Goal: Task Accomplishment & Management: Manage account settings

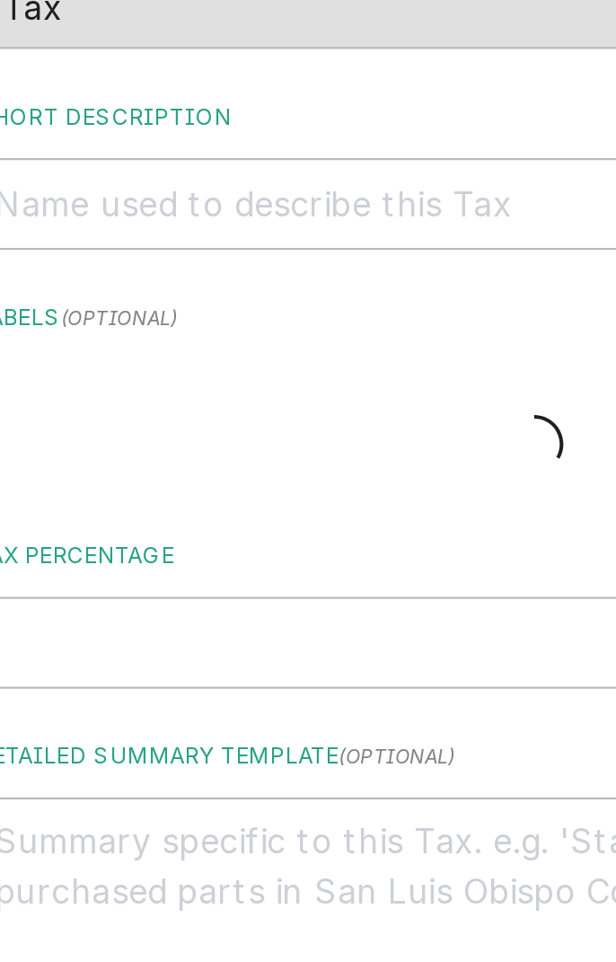
type textarea "x"
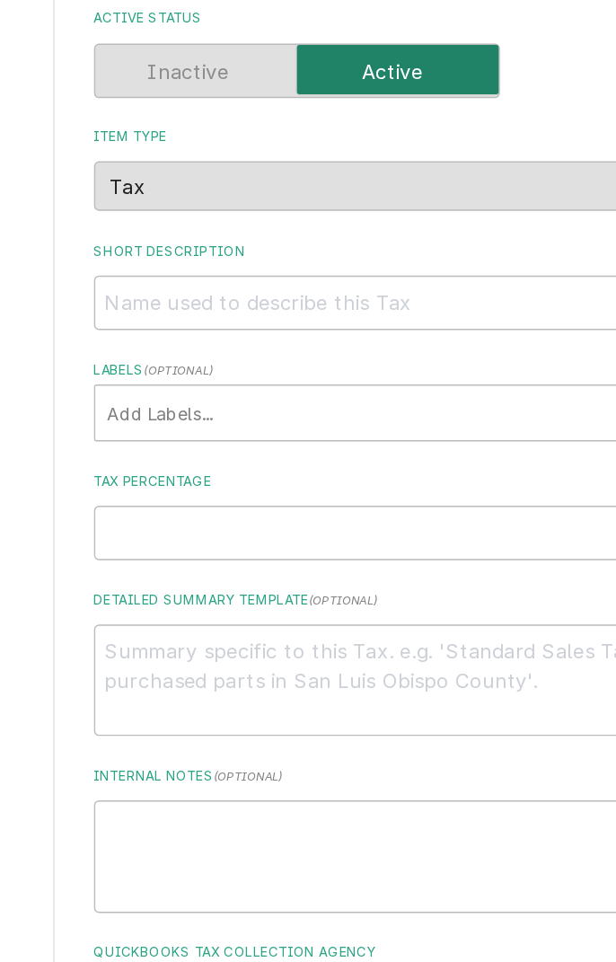
scroll to position [1, 0]
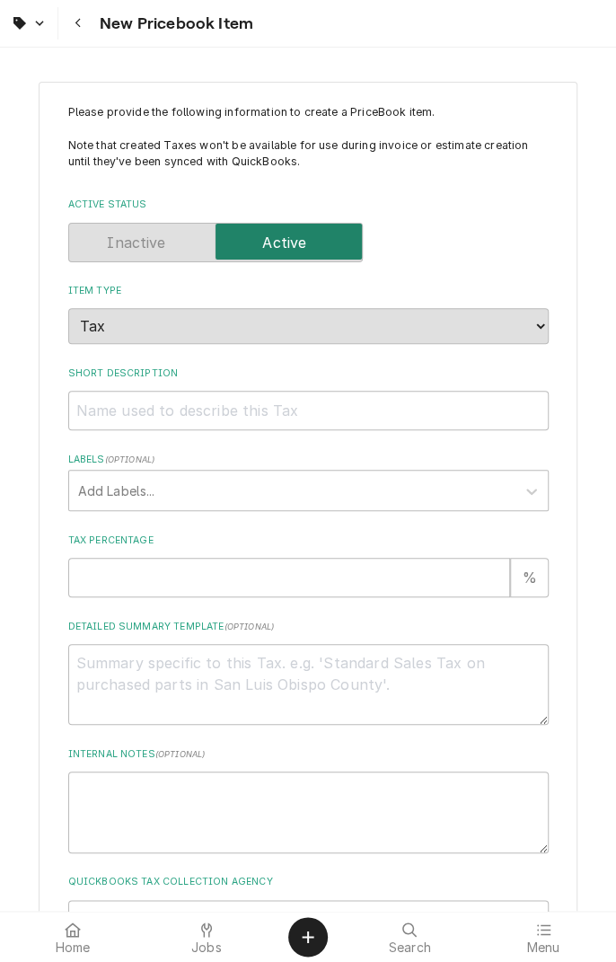
click at [77, 34] on button "Navigate back" at bounding box center [78, 23] width 32 height 32
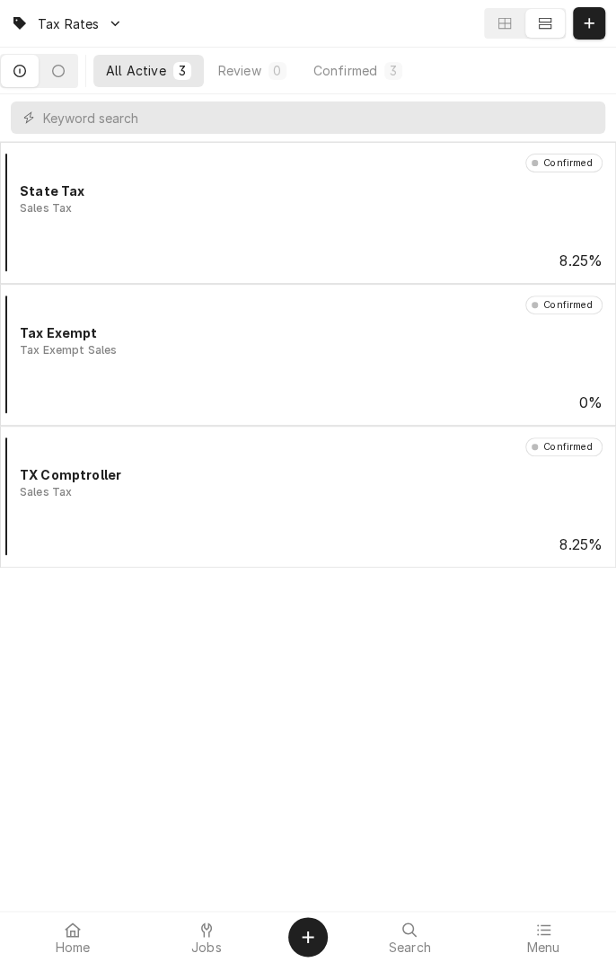
click at [220, 928] on div "Jobs" at bounding box center [207, 937] width 125 height 36
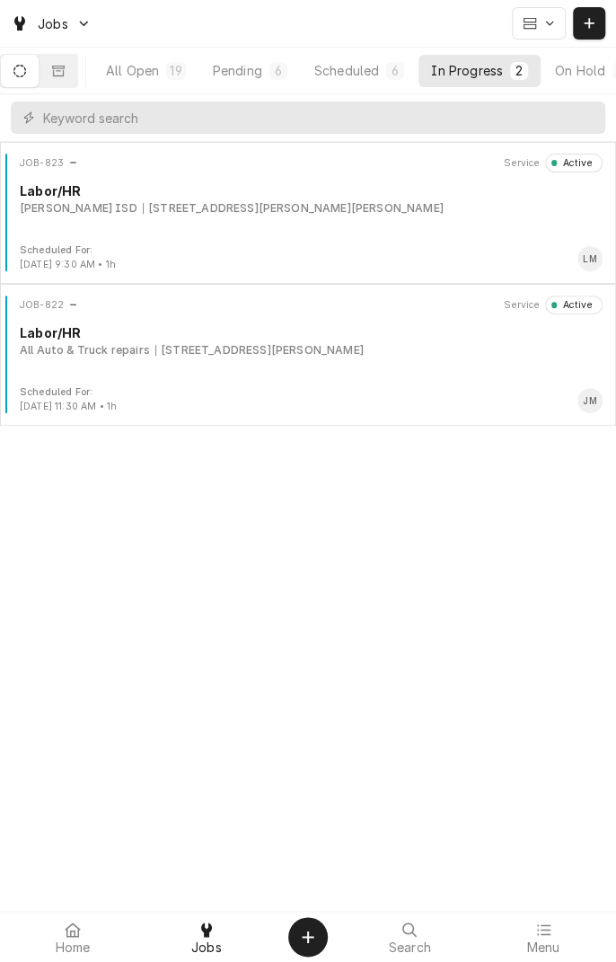
click at [378, 217] on div "JOB-823 Service Active Labor/HR Refugio ISD 212 W Vance St, Refugio, TX 78377" at bounding box center [308, 199] width 602 height 90
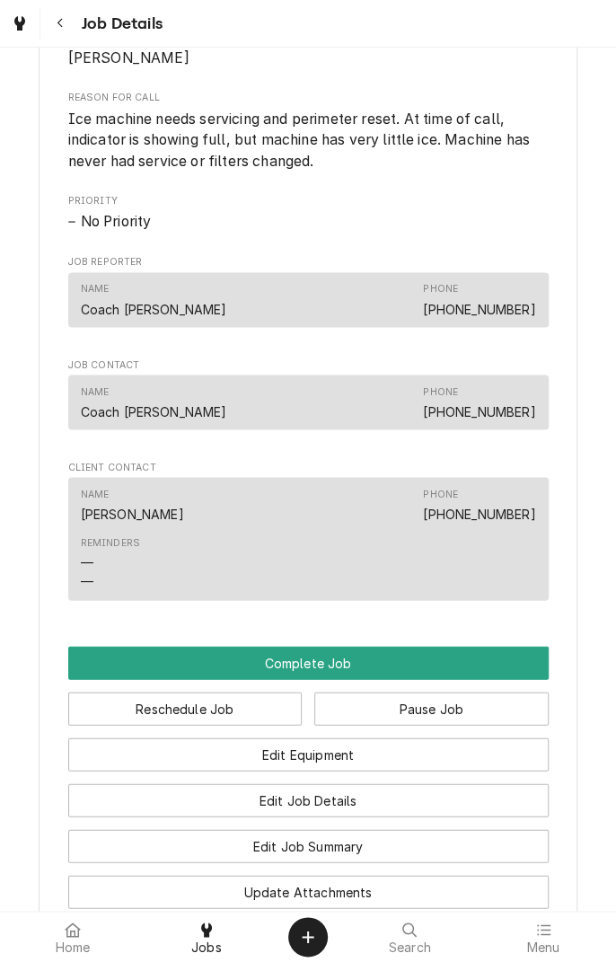
scroll to position [854, 0]
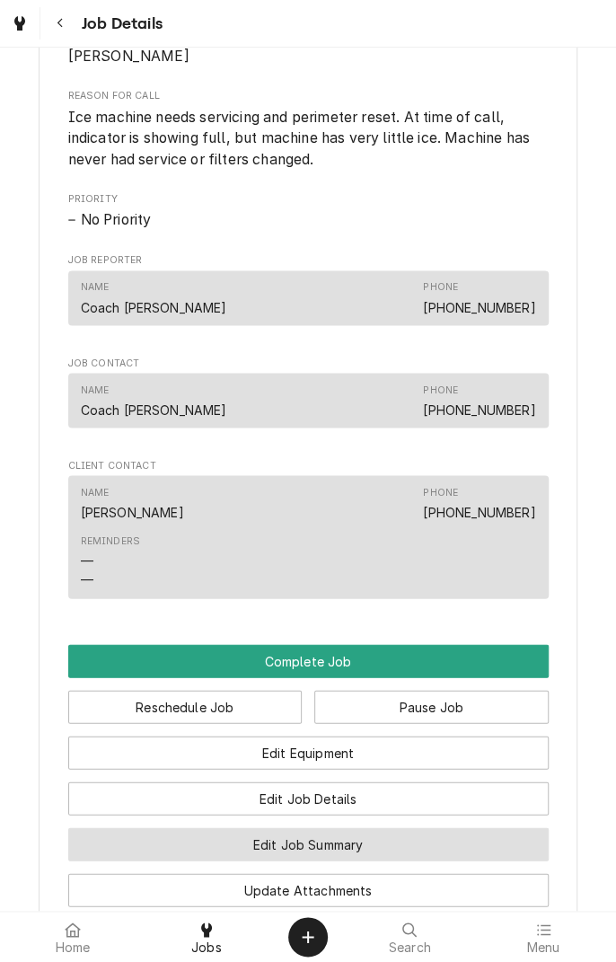
click at [364, 846] on button "Edit Job Summary" at bounding box center [308, 843] width 480 height 33
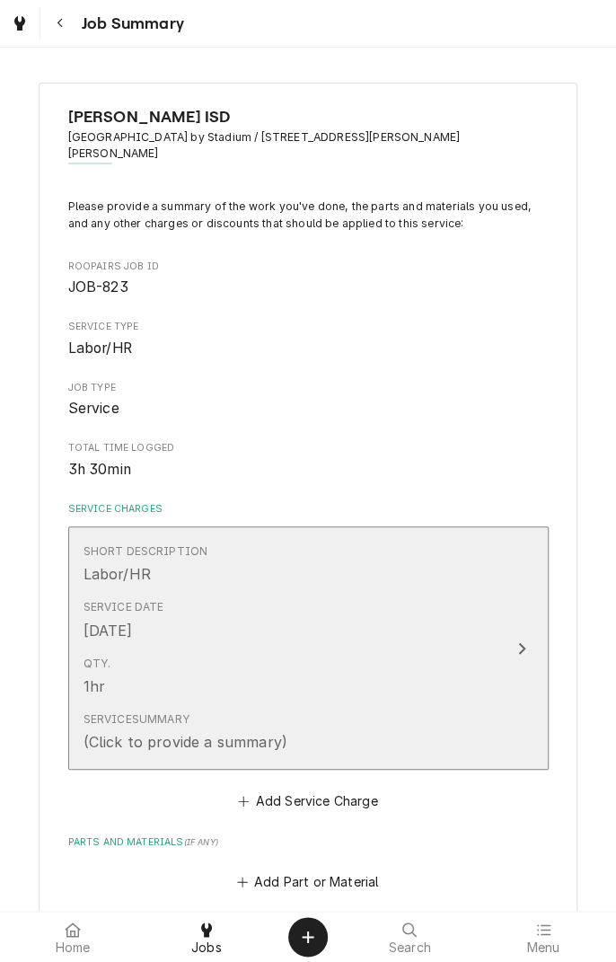
click at [428, 704] on div "Service Summary (Click to provide a summary)" at bounding box center [290, 732] width 412 height 56
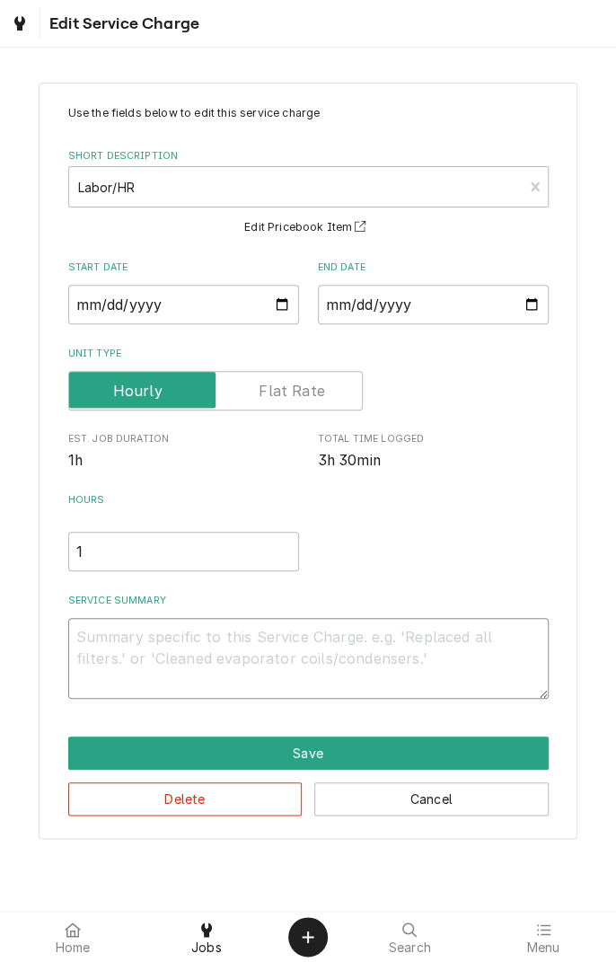
click at [277, 643] on textarea "Service Summary" at bounding box center [308, 658] width 480 height 81
type textarea "x"
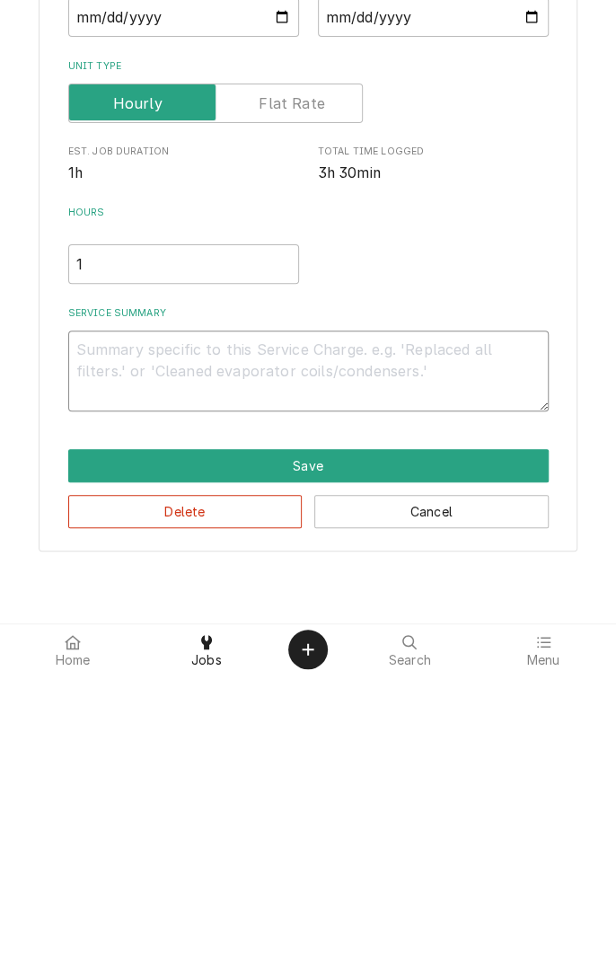
type textarea "D"
type textarea "x"
type textarea "Di"
type textarea "x"
type textarea "Dia"
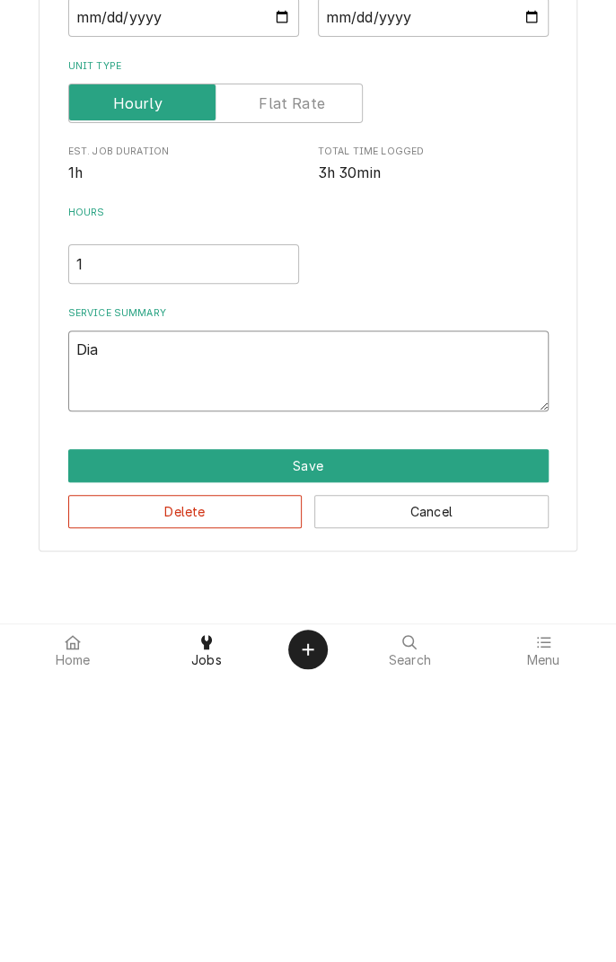
type textarea "x"
type textarea "Diag"
type textarea "x"
type textarea "Diagn"
type textarea "x"
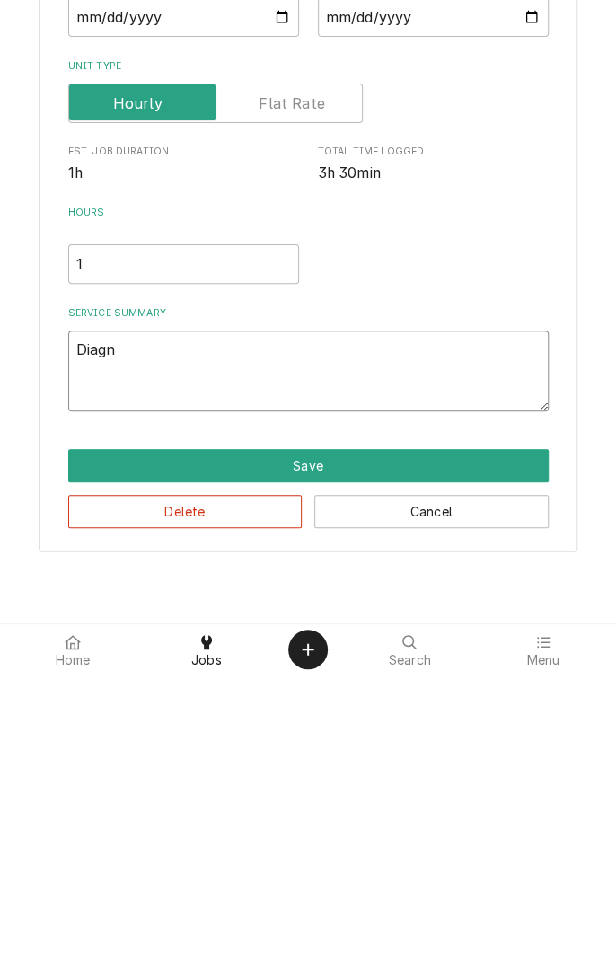
type textarea "Diagno"
type textarea "x"
type textarea "Diagnos"
type textarea "x"
type textarea "Diagnose"
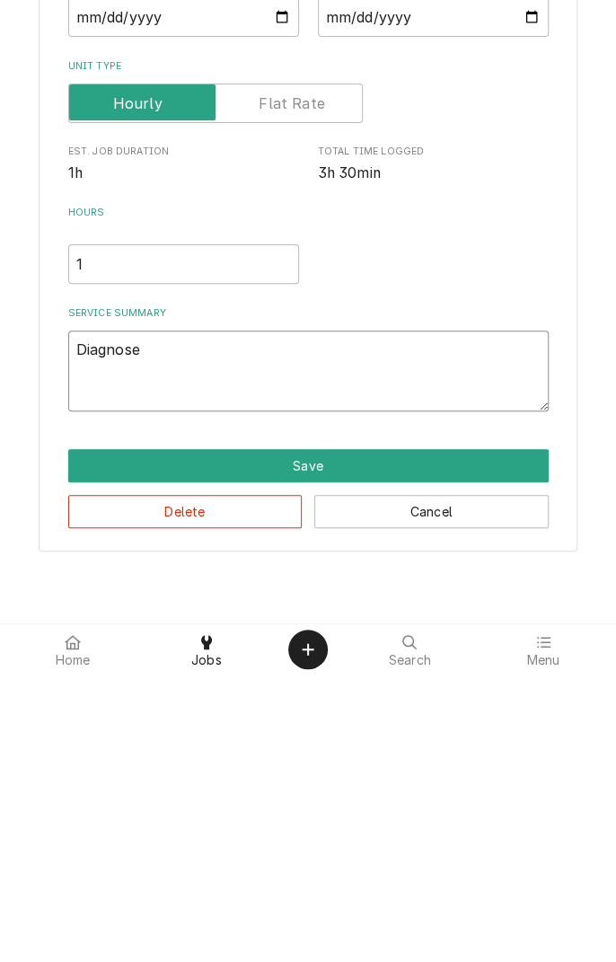
type textarea "x"
type textarea "Diagnosed"
type textarea "x"
type textarea "Diagnosed"
type textarea "x"
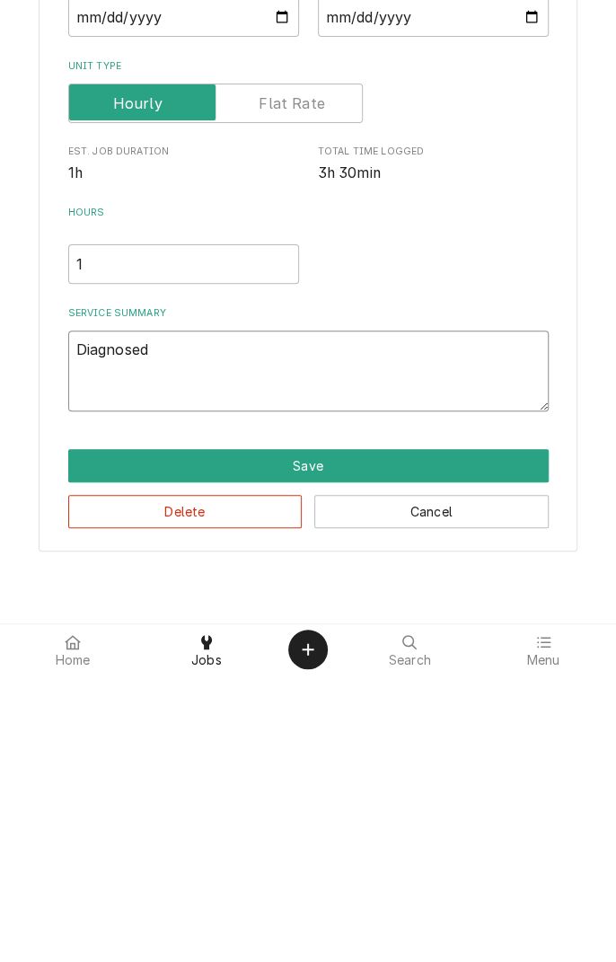
type textarea "Diagnosed i"
type textarea "x"
type textarea "Diagnosed ic"
type textarea "x"
type textarea "Diagnosed ice"
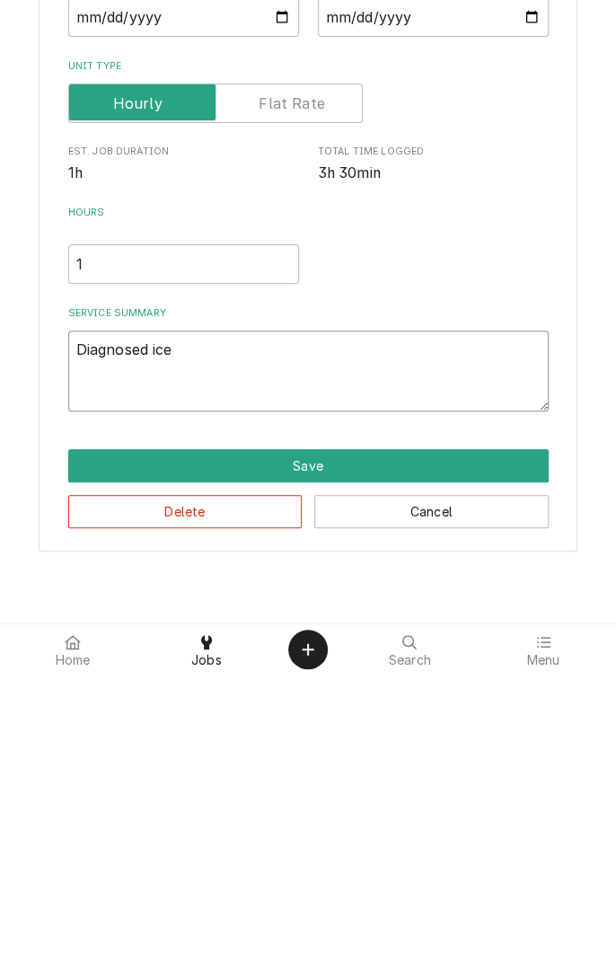
type textarea "x"
type textarea "Diagnosed ice"
type textarea "x"
type textarea "Diagnosed ice m"
type textarea "x"
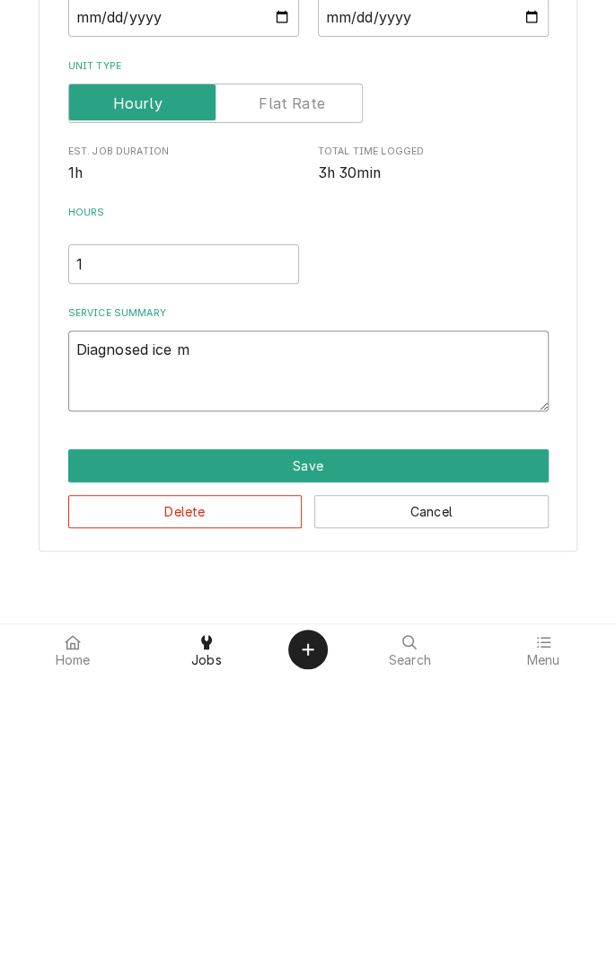
type textarea "Diagnosed ice ma"
type textarea "x"
type textarea "Diagnosed ice mac"
type textarea "x"
type textarea "Diagnosed ice mach"
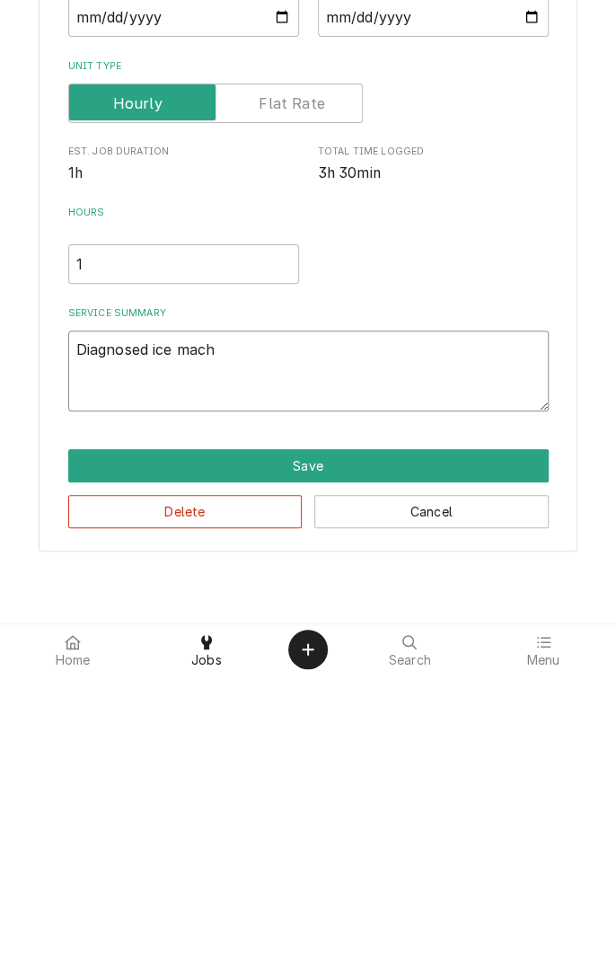
type textarea "x"
type textarea "Diagnosed ice machi"
type textarea "x"
type textarea "Diagnosed ice machin"
type textarea "x"
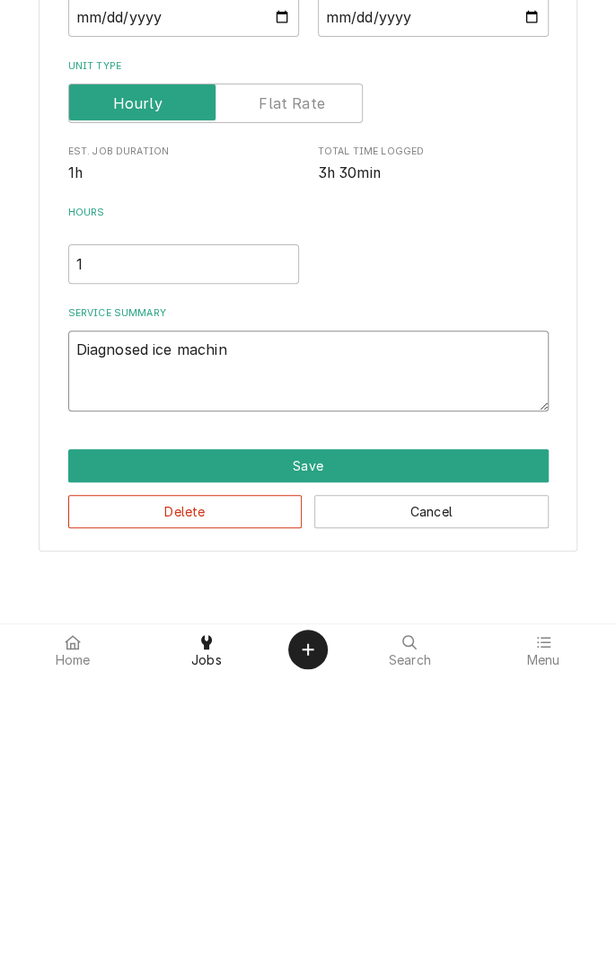
type textarea "Diagnosed ice machine"
type textarea "x"
type textarea "Diagnosed ice machine"
type textarea "x"
type textarea "Diagnosed ice machine."
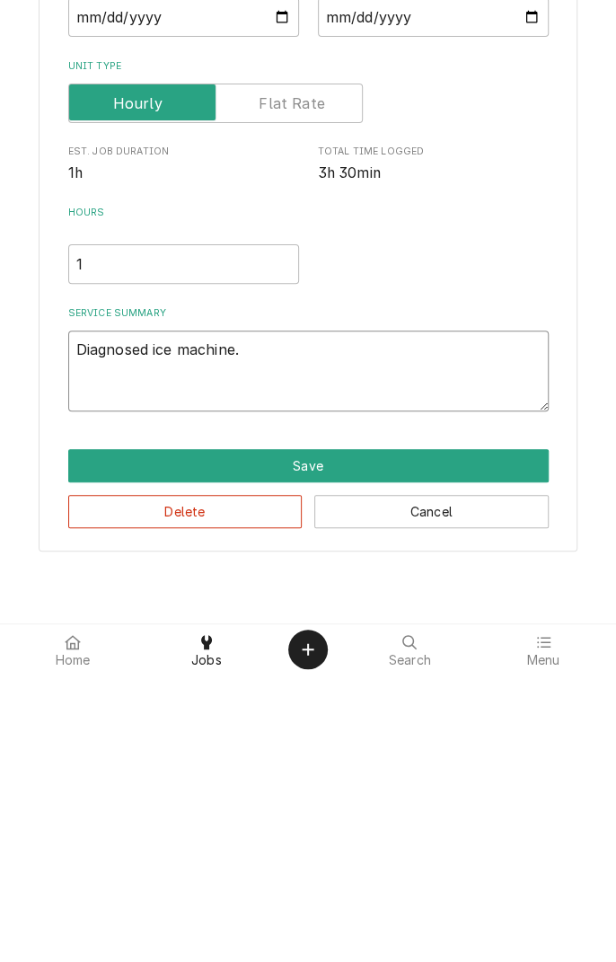
type textarea "x"
type textarea "Diagnosed ice machine. U"
type textarea "x"
type textarea "Diagnosed ice machine. Un"
type textarea "x"
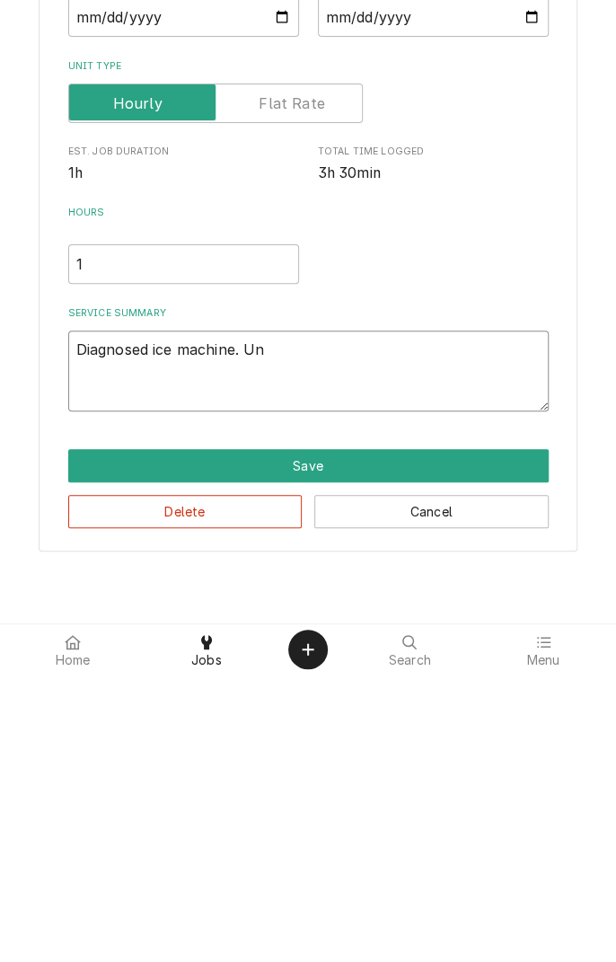
type textarea "Diagnosed ice machine. Uni"
type textarea "x"
type textarea "Diagnosed ice machine. Unit"
type textarea "x"
type textarea "Diagnosed ice machine. Unit"
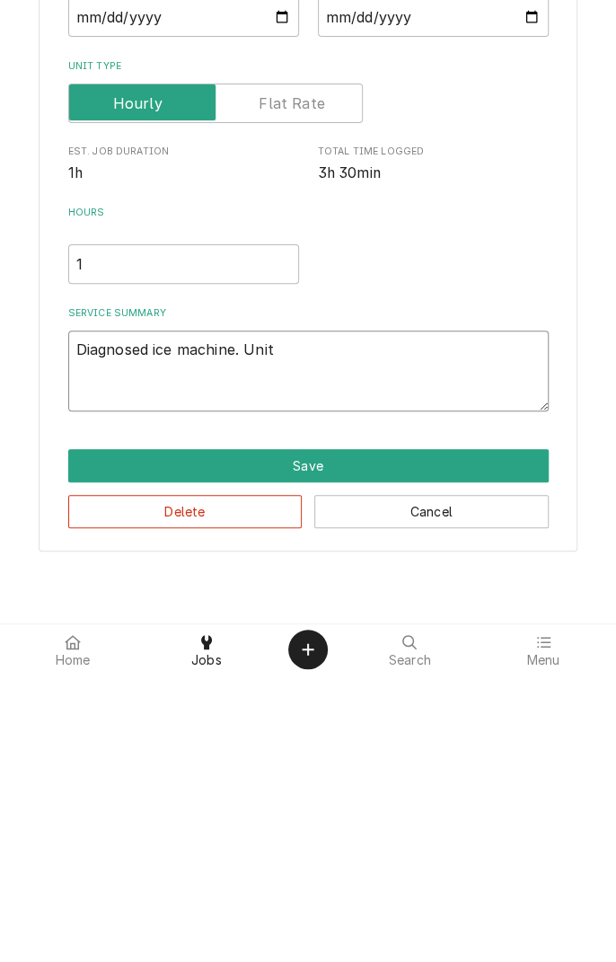
type textarea "x"
type textarea "Diagnosed ice machine. Unit h"
type textarea "x"
type textarea "Diagnosed ice machine. Unit ha"
type textarea "x"
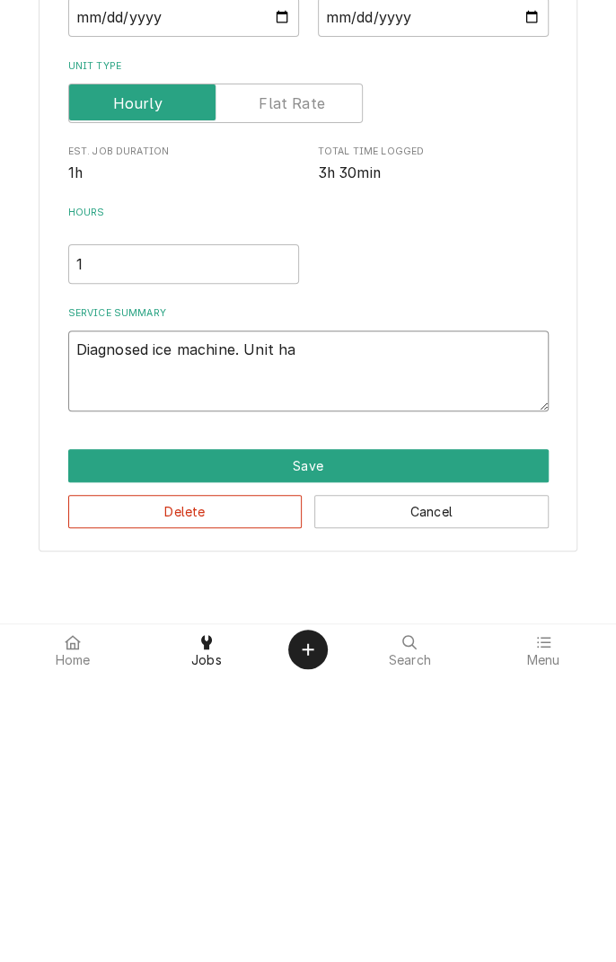
type textarea "Diagnosed ice machine. Unit has"
type textarea "x"
type textarea "Diagnosed ice machine. Unit has"
type textarea "x"
type textarea "Diagnosed ice machine. Unit has m"
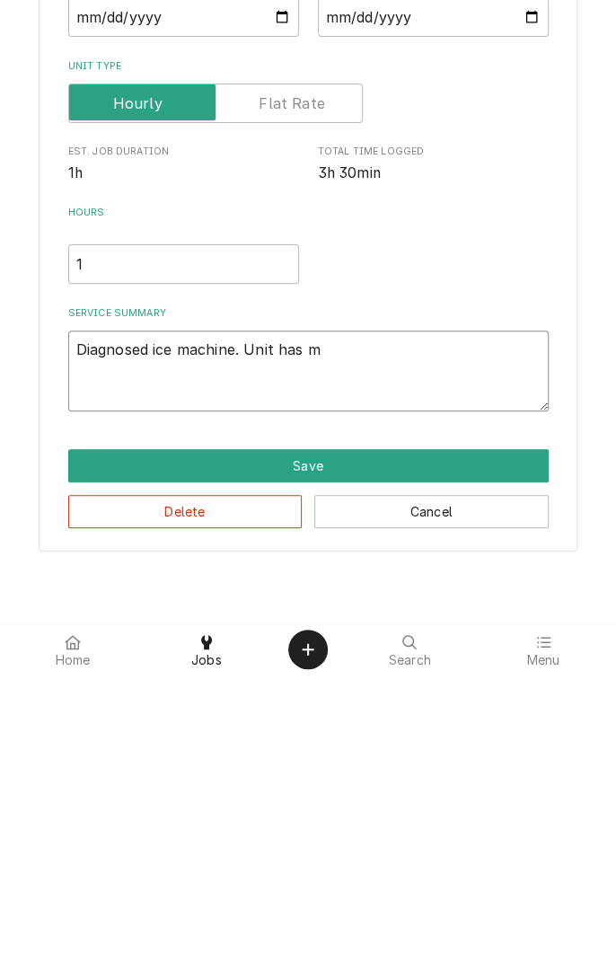
type textarea "x"
type textarea "Diagnosed ice machine. Unit has mu"
type textarea "x"
type textarea "Diagnosed ice machine. Unit has mul"
type textarea "x"
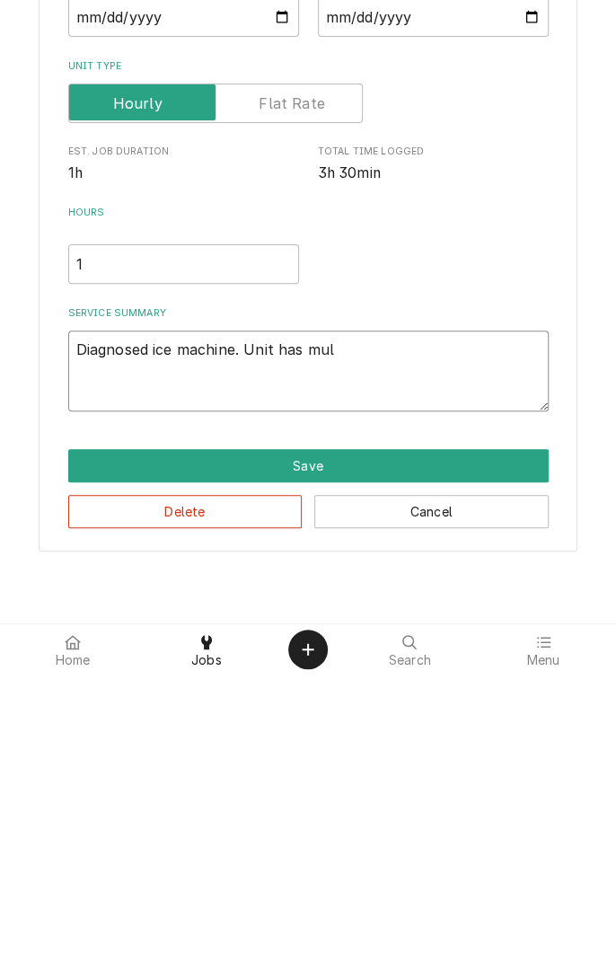
type textarea "Diagnosed ice machine. Unit has mult"
type textarea "x"
type textarea "Diagnosed ice machine. Unit has multi"
type textarea "x"
type textarea "Diagnosed ice machine. Unit has multiple"
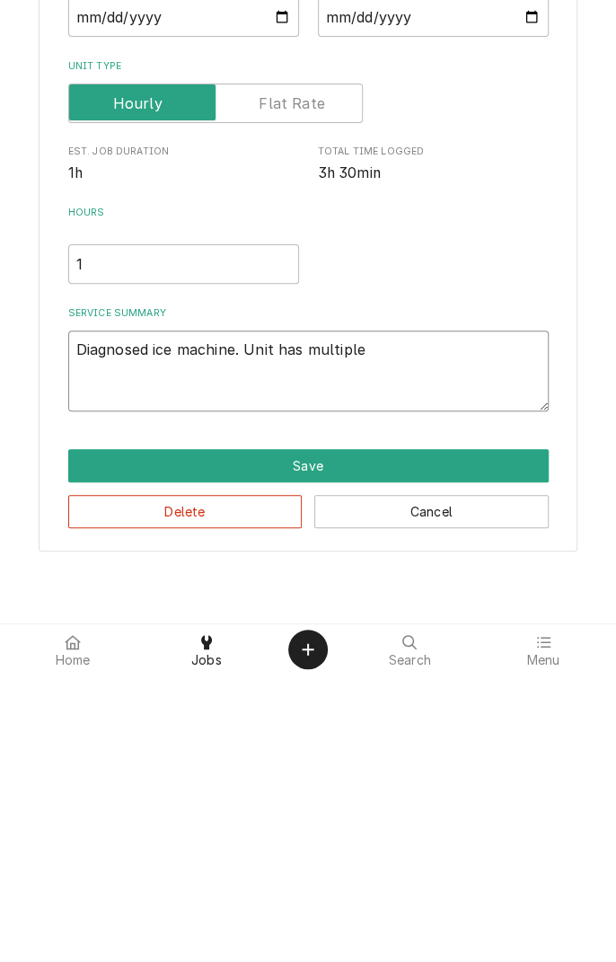
type textarea "x"
type textarea "Diagnosed ice machine. Unit has multiple i"
type textarea "x"
type textarea "Diagnosed ice machine. Unit has multiple is"
type textarea "x"
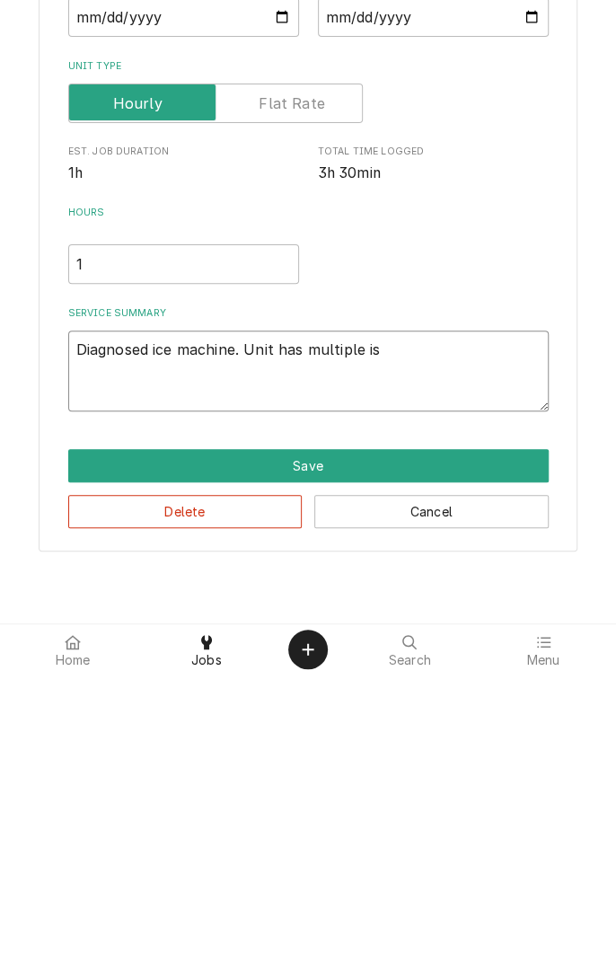
type textarea "Diagnosed ice machine. Unit has multiple iss"
type textarea "x"
type textarea "Diagnosed ice machine. Unit has multiple issu"
type textarea "x"
type textarea "Diagnosed ice machine. Unit has multiple issue"
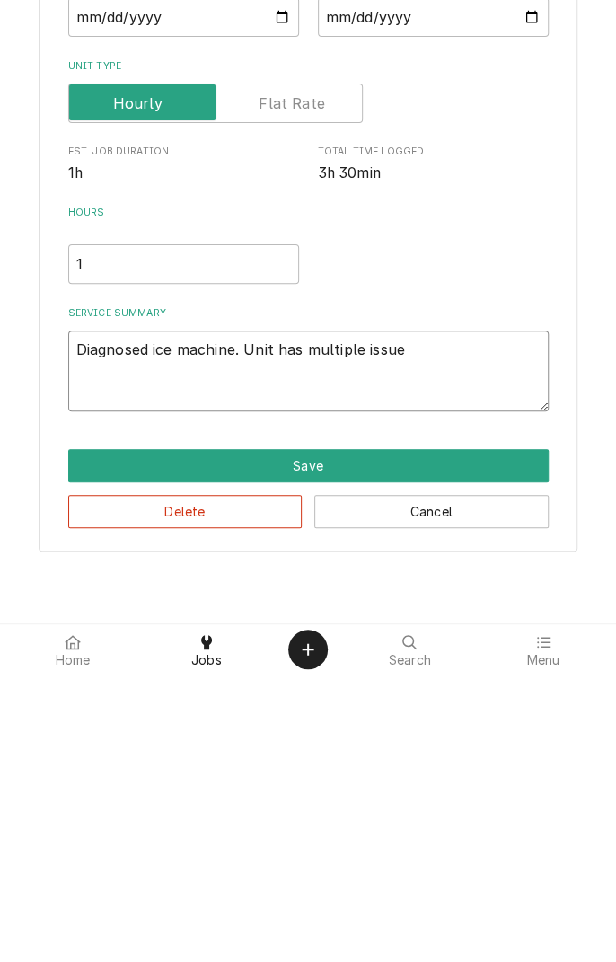
type textarea "x"
type textarea "Diagnosed ice machine. Unit has multiple issue"
type textarea "x"
type textarea "Diagnosed ice machine. Unit has multiple issue ."
type textarea "x"
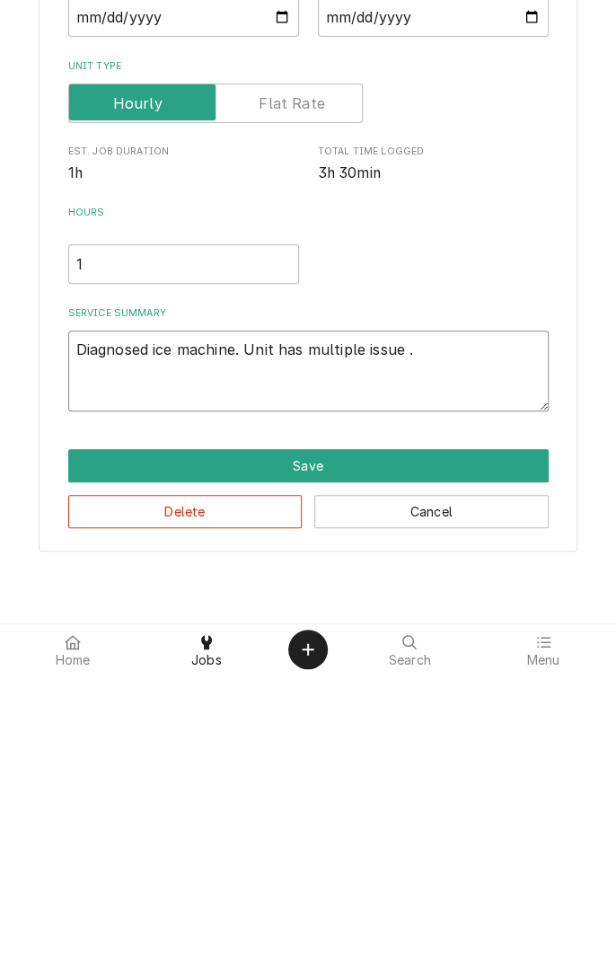
type textarea "Diagnosed ice machine. Unit has multiple issue ."
type textarea "x"
type textarea "Diagnosed ice machine. Unit has multiple issue . R"
type textarea "x"
type textarea "Diagnosed ice machine. Unit has multiple issue . Re"
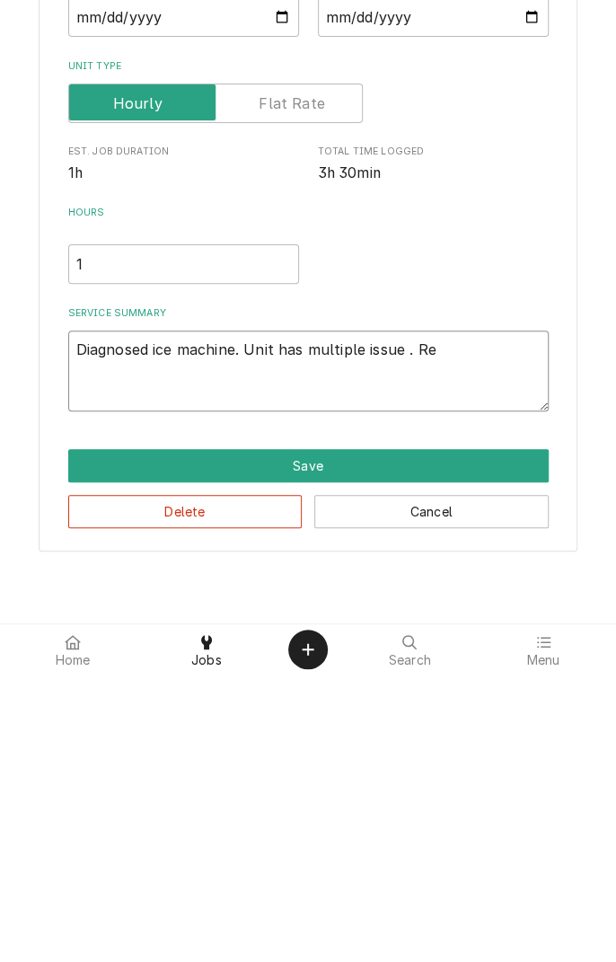
type textarea "x"
type textarea "Diagnosed ice machine. Unit has multiple issue . Res"
type textarea "x"
type textarea "Diagnosed ice machine. Unit has multiple issue . Rese"
type textarea "x"
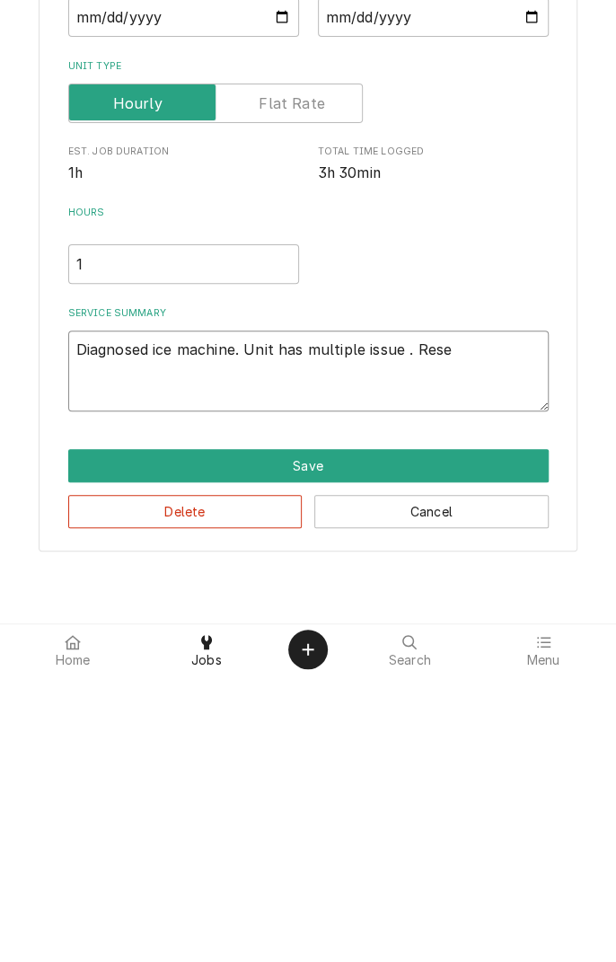
type textarea "Diagnosed ice machine. Unit has multiple issue . Reset"
type textarea "x"
type textarea "Diagnosed ice machine. Unit has multiple issue . Reset"
type textarea "x"
type textarea "Diagnosed ice machine. Unit has multiple issue . Reset i"
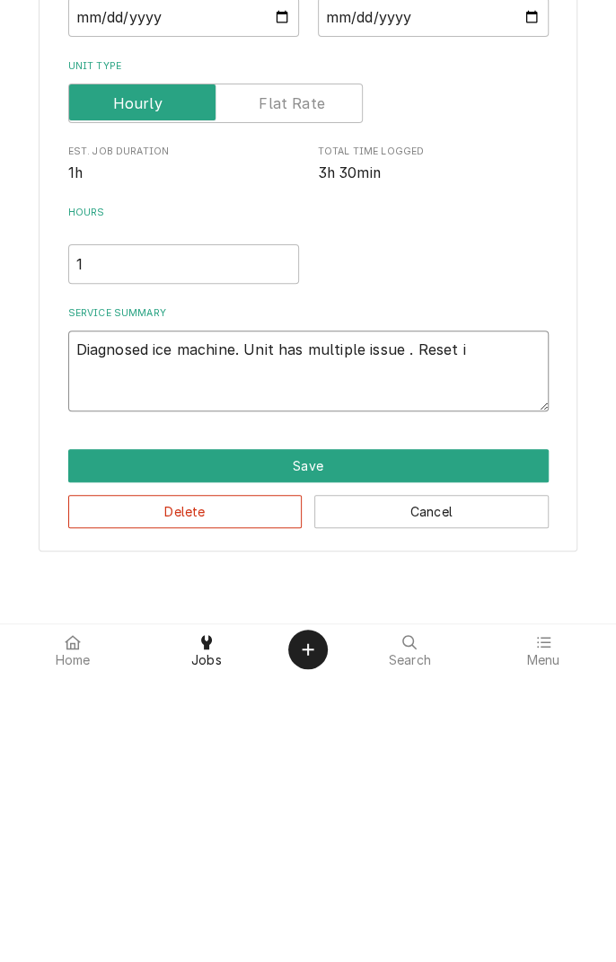
type textarea "x"
type textarea "Diagnosed ice machine. Unit has multiple issue . Reset ic"
type textarea "x"
type textarea "Diagnosed ice machine. Unit has multiple issue . Reset ice"
type textarea "x"
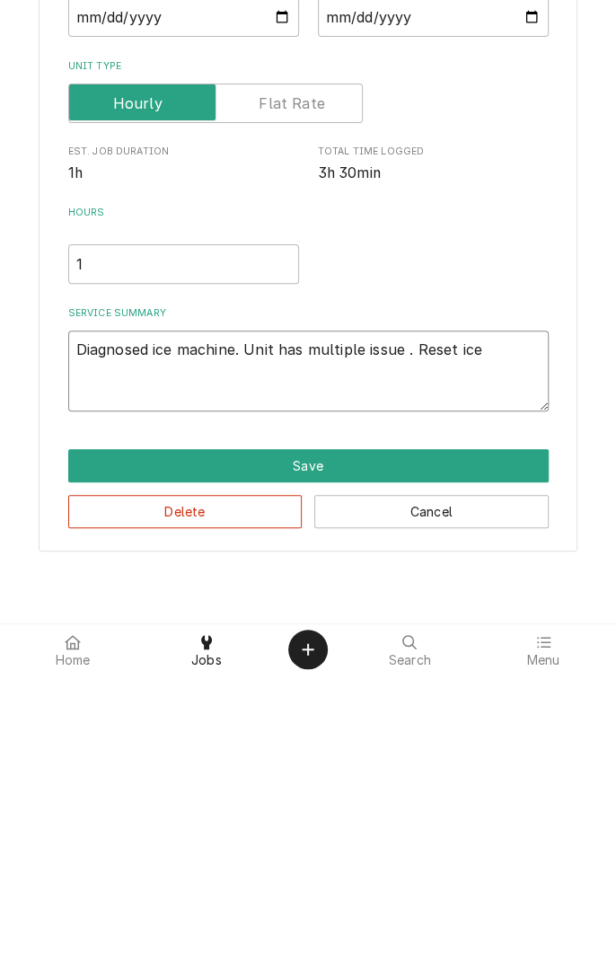
type textarea "Diagnosed ice machine. Unit has multiple issue . Reset ice"
type textarea "x"
type textarea "Diagnosed ice machine. Unit has multiple issue . Reset ice m"
type textarea "x"
type textarea "Diagnosed ice machine. Unit has multiple issue . Reset ice ma"
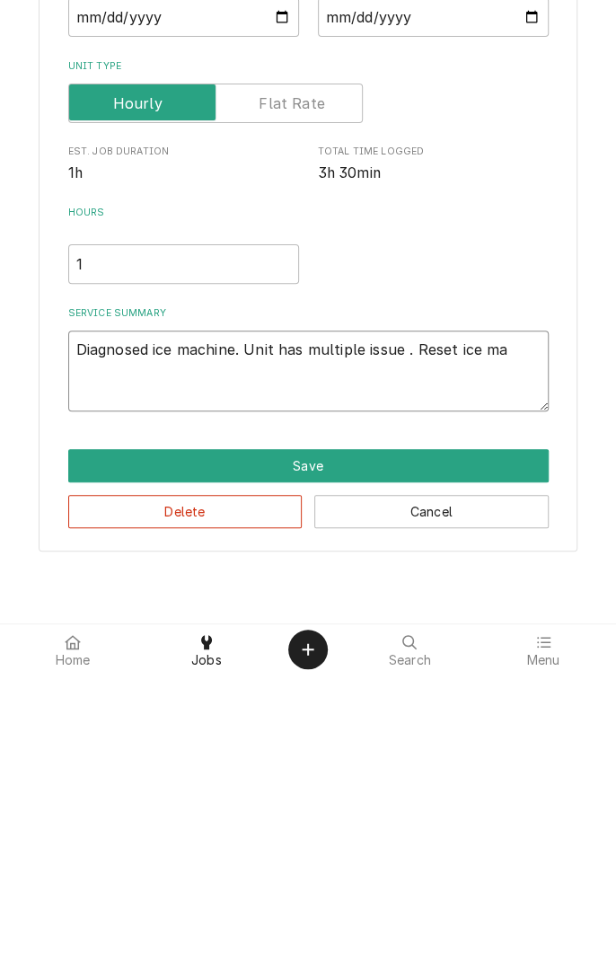
type textarea "x"
type textarea "Diagnosed ice machine. Unit has multiple issue . Reset ice mac"
type textarea "x"
type textarea "Diagnosed ice machine. Unit has multiple issue . Reset ice mach"
type textarea "x"
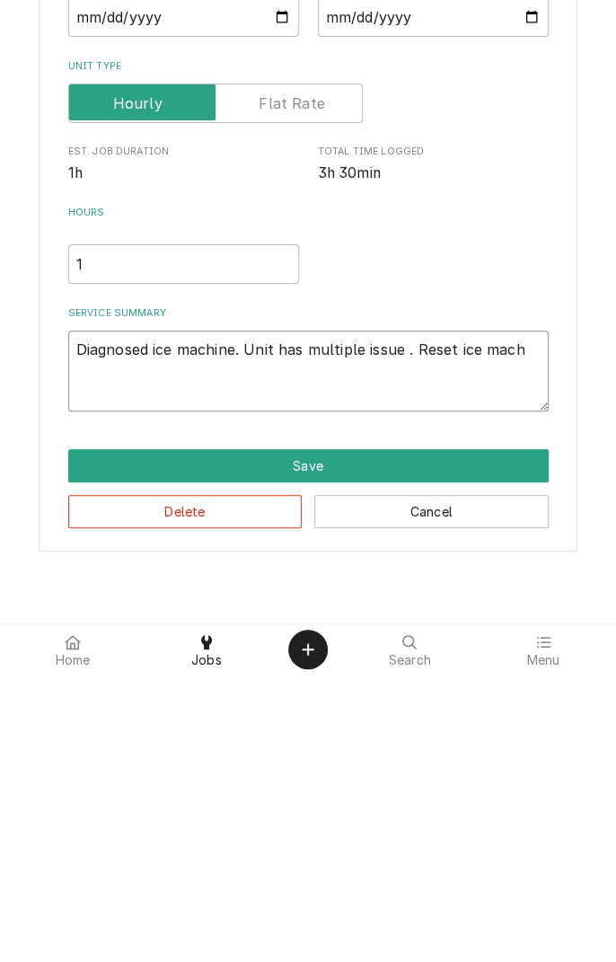
type textarea "Diagnosed ice machine. Unit has multiple issue . Reset ice machi"
type textarea "x"
type textarea "Diagnosed ice machine. Unit has multiple issue . Reset ice machin"
type textarea "x"
type textarea "Diagnosed ice machine. Unit has multiple issue . Reset ice machine"
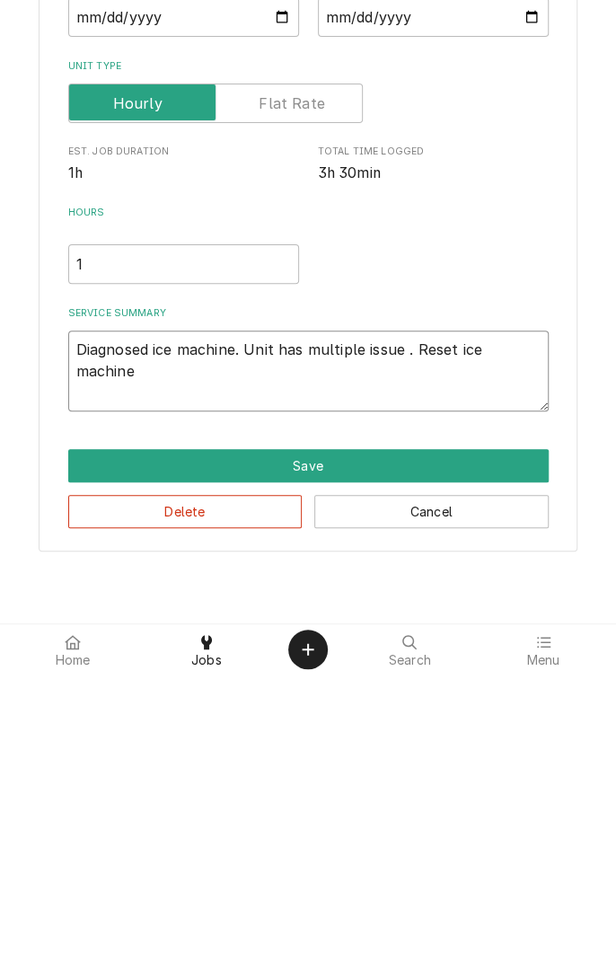
type textarea "x"
type textarea "Diagnosed ice machine. Unit has multiple issue . Reset ice machine"
type textarea "x"
type textarea "Diagnosed ice machine. Unit has multiple issue . Reset ice machine t"
type textarea "x"
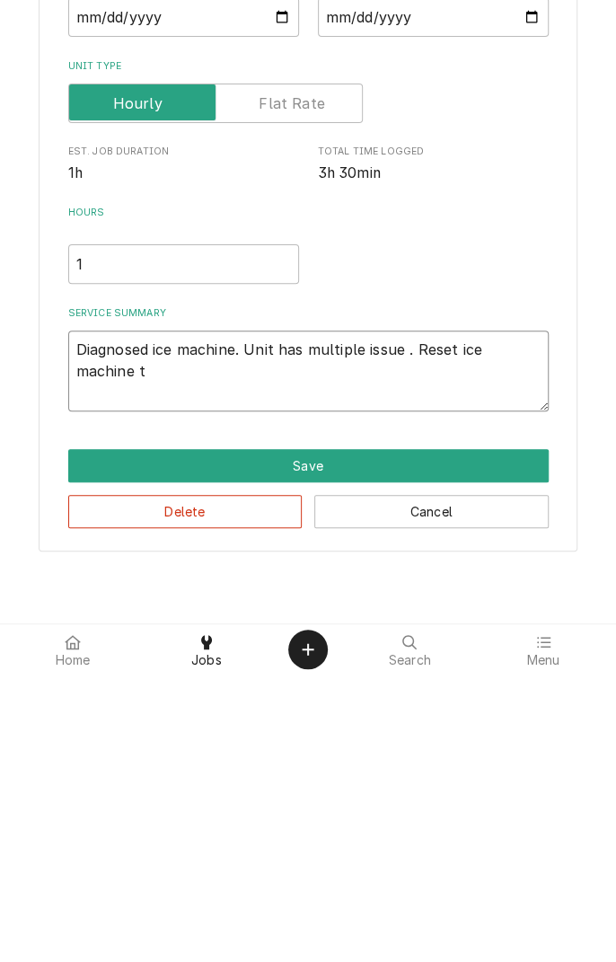
type textarea "Diagnosed ice machine. Unit has multiple issue . Reset ice machine to"
type textarea "x"
type textarea "Diagnosed ice machine. Unit has multiple issue . Reset ice machine to"
type textarea "x"
type textarea "Diagnosed ice machine. Unit has multiple issue . Reset ice machine to f"
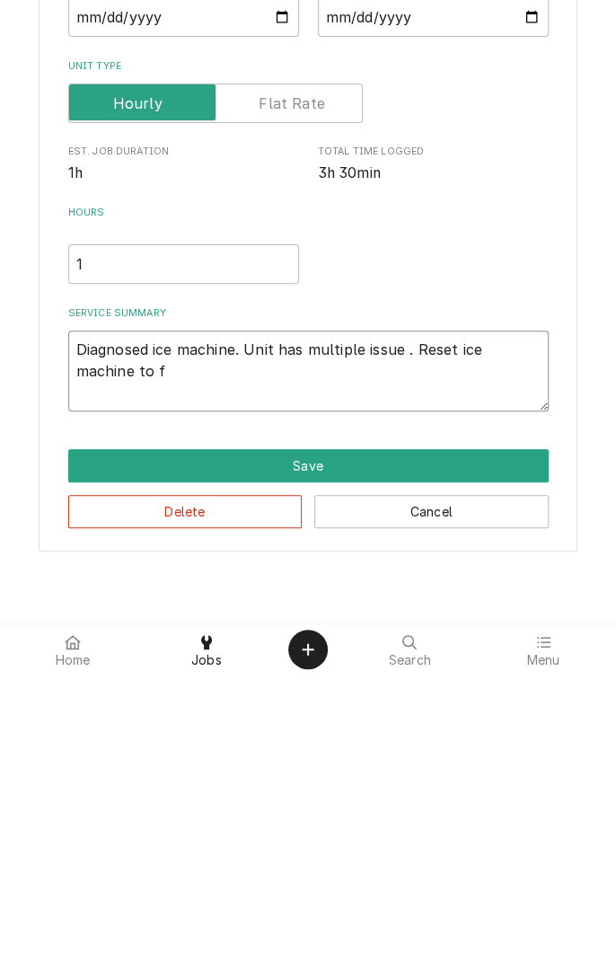
type textarea "x"
type textarea "Diagnosed ice machine. Unit has multiple issue . Reset ice machine to fa"
type textarea "x"
type textarea "Diagnosed ice machine. Unit has multiple issue . Reset ice machine to fac"
type textarea "x"
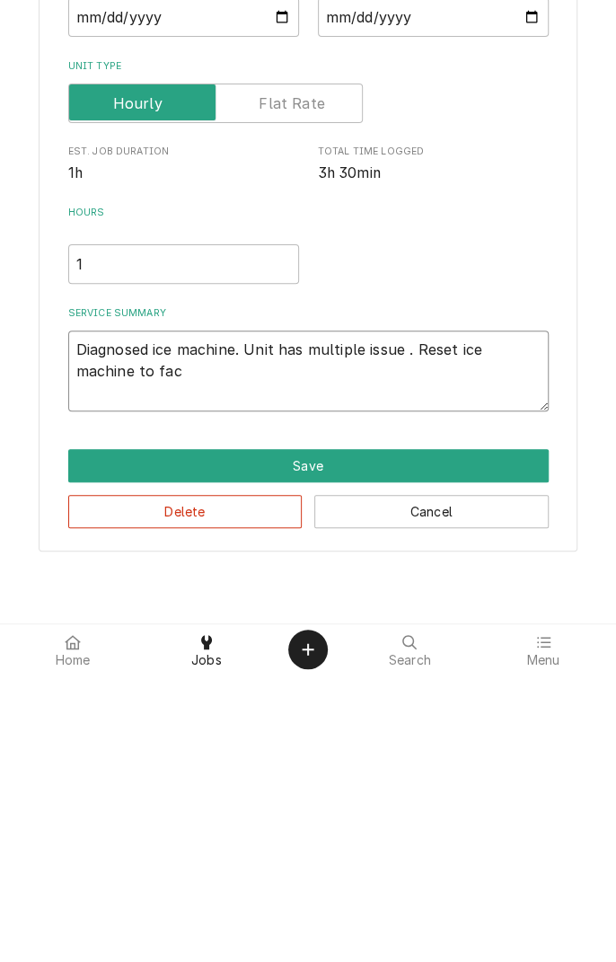
type textarea "Diagnosed ice machine. Unit has multiple issue . Reset ice machine to facr"
type textarea "x"
type textarea "Diagnosed ice machine. Unit has multiple issue . Reset ice machine to factory"
type textarea "x"
type textarea "Diagnosed ice machine. Unit has multiple issue . Reset ice machine to factory s"
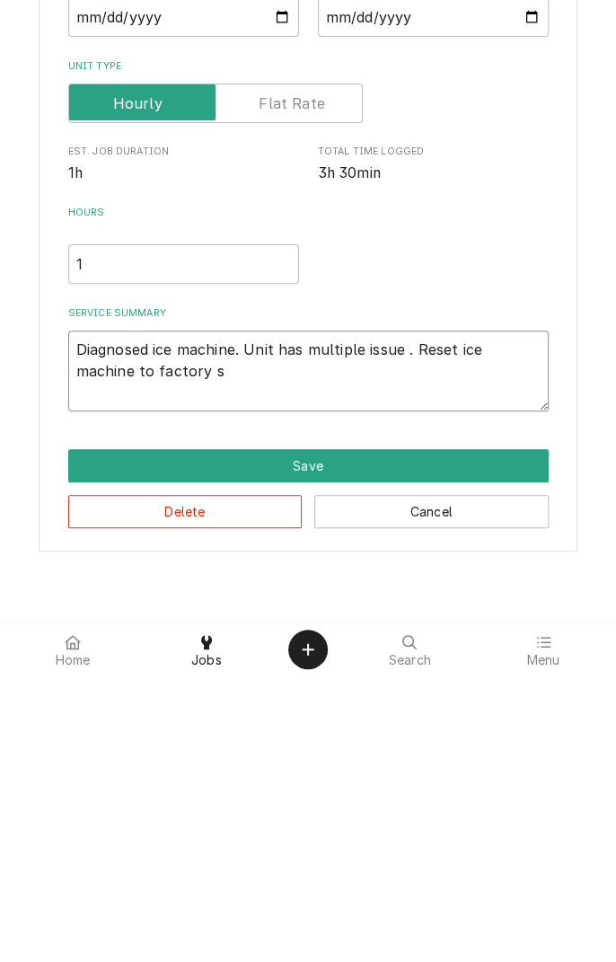
type textarea "x"
type textarea "Diagnosed ice machine. Unit has multiple issue . Reset ice machine to factory se"
type textarea "x"
type textarea "Diagnosed ice machine. Unit has multiple issue . Reset ice machine to factory s…"
type textarea "x"
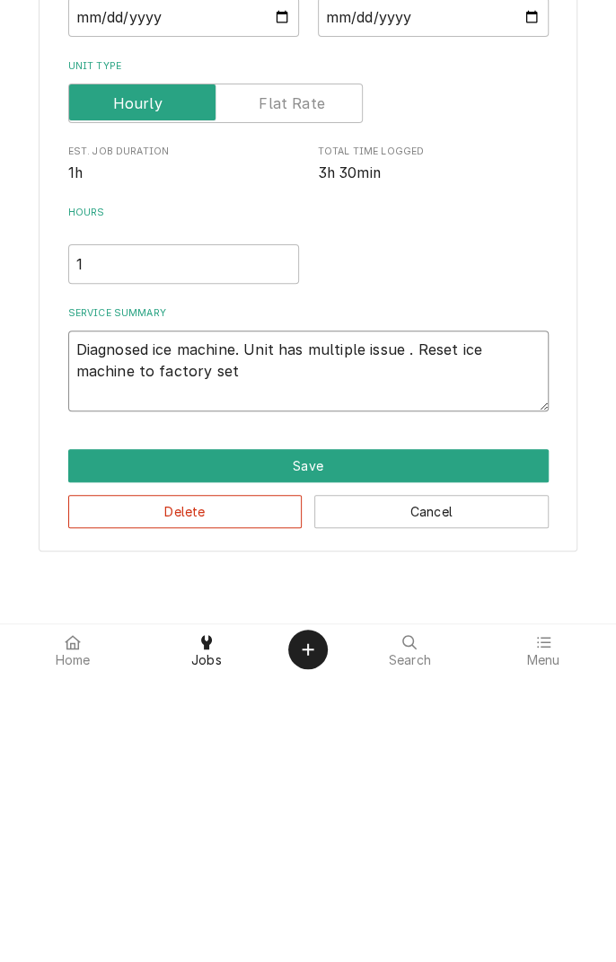
type textarea "Diagnosed ice machine. Unit has multiple issue . Reset ice machine to factory s…"
type textarea "x"
type textarea "Diagnosed ice machine. Unit has multiple issue . Reset ice machine to factory s…"
type textarea "x"
type textarea "Diagnosed ice machine. Unit has multiple issue . Reset ice machine to factory s…"
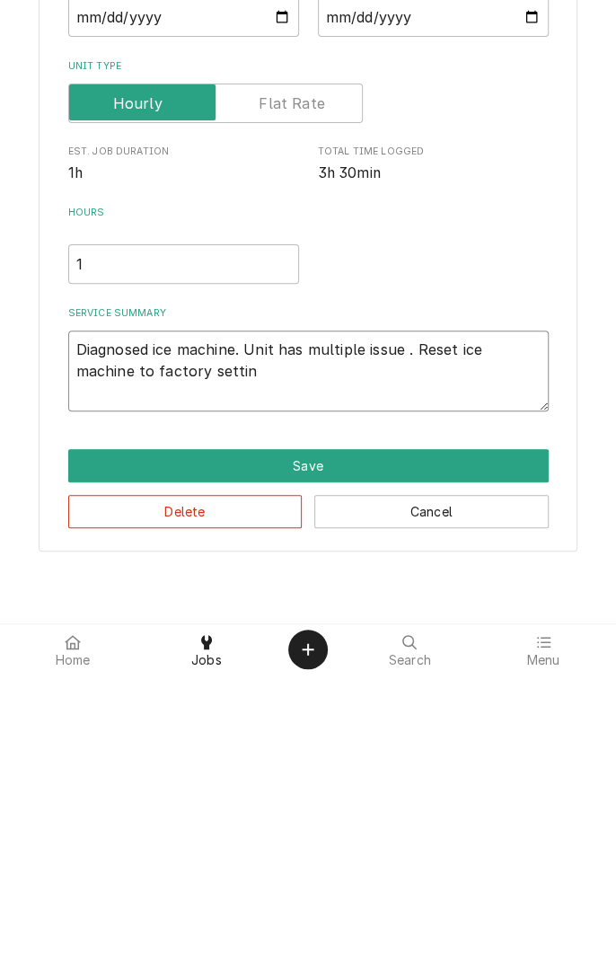
type textarea "x"
type textarea "Diagnosed ice machine. Unit has multiple issue . Reset ice machine to factory s…"
type textarea "x"
type textarea "Diagnosed ice machine. Unit has multiple issue . Reset ice machine to factory s…"
type textarea "x"
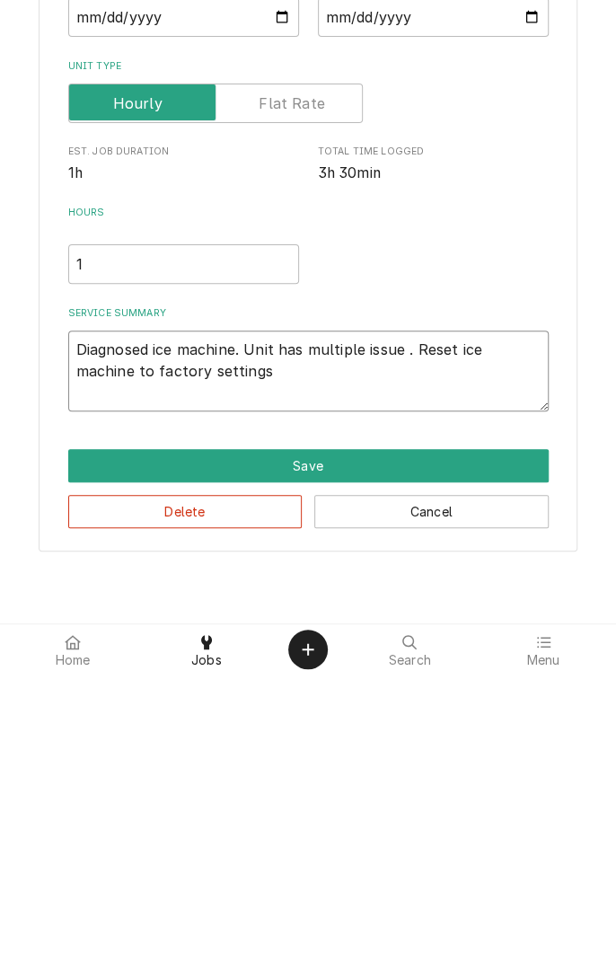
type textarea "Diagnosed ice machine. Unit has multiple issue . Reset ice machine to factory s…"
type textarea "x"
type textarea "Diagnosed ice machine. Unit has multiple issue . Reset ice machine to factory s…"
type textarea "x"
type textarea "Diagnosed ice machine. Unit has multiple issue . Reset ice machine to factory s…"
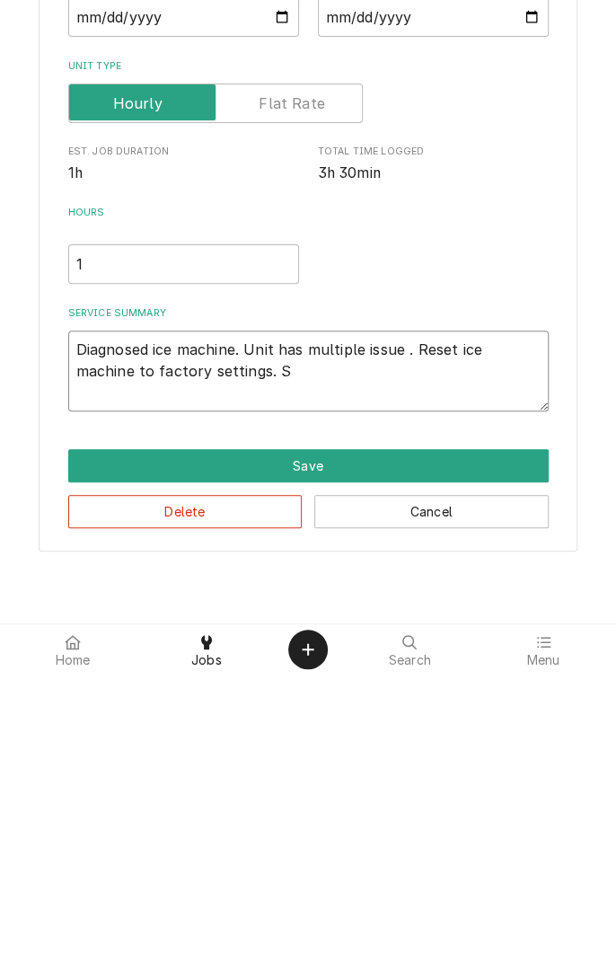
type textarea "x"
type textarea "Diagnosed ice machine. Unit has multiple issue . Reset ice machine to factory s…"
type textarea "x"
type textarea "Diagnosed ice machine. Unit has multiple issue . Reset ice machine to factory s…"
type textarea "x"
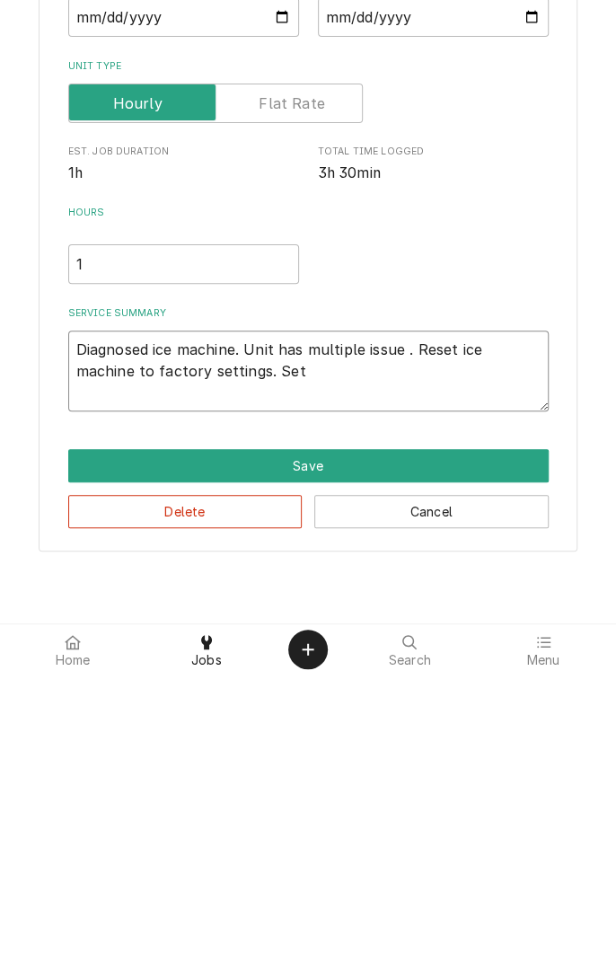
type textarea "Diagnosed ice machine. Unit has multiple issue . Reset ice machine to factory s…"
type textarea "x"
type textarea "Diagnosed ice machine. Unit has multiple issue . Reset ice machine to factory s…"
type textarea "x"
type textarea "Diagnosed ice machine. Unit has multiple issue . Reset ice machine to factory s…"
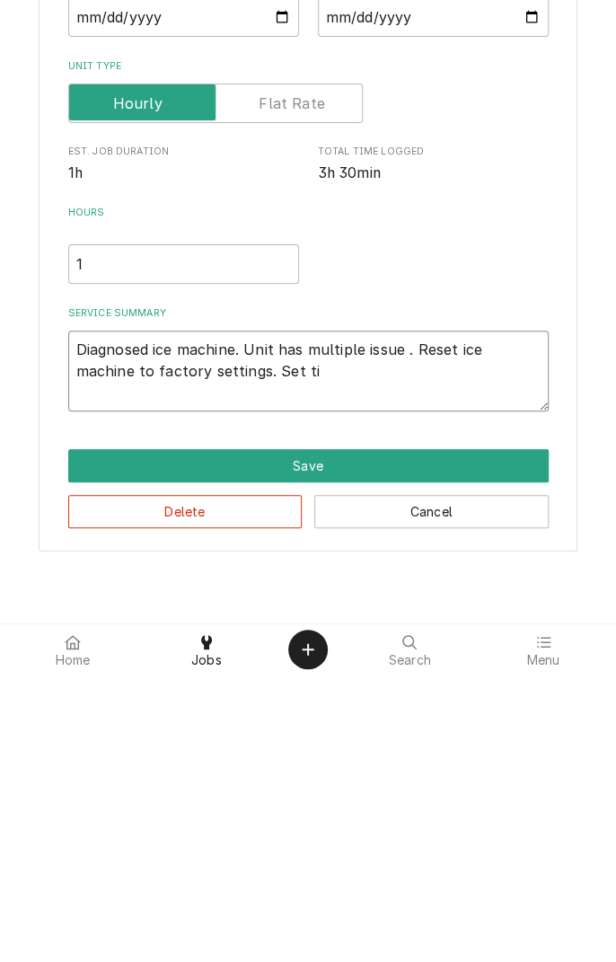
type textarea "x"
type textarea "Diagnosed ice machine. Unit has multiple issue . Reset ice machine to factory s…"
type textarea "x"
type textarea "Diagnosed ice machine. Unit has multiple issue . Reset ice machine to factory s…"
type textarea "x"
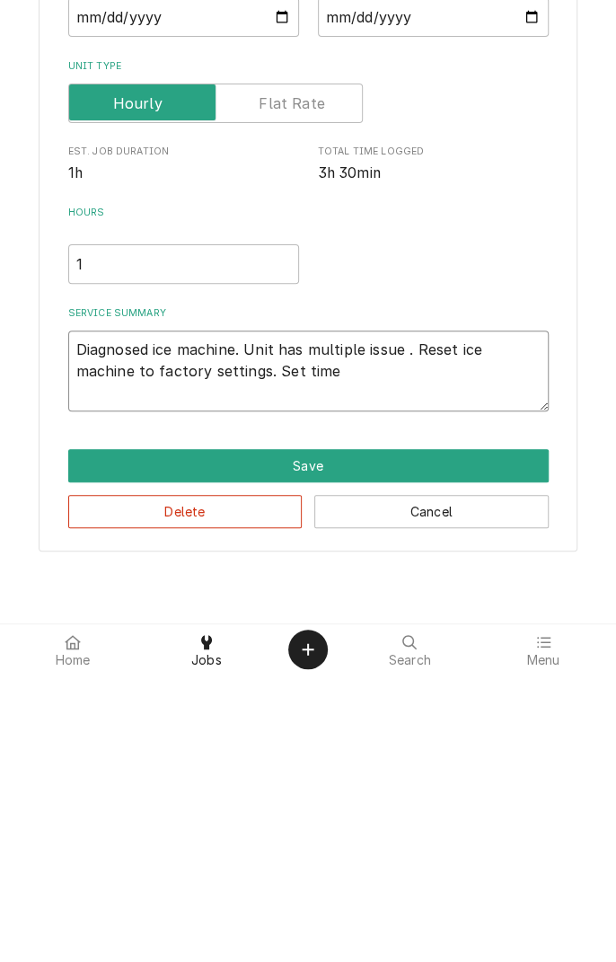
type textarea "Diagnosed ice machine. Unit has multiple issue . Reset ice machine to factory s…"
type textarea "x"
type textarea "Diagnosed ice machine. Unit has multiple issue . Reset ice machine to factory s…"
type textarea "x"
type textarea "Diagnosed ice machine. Unit has multiple issue . Reset ice machine to factory s…"
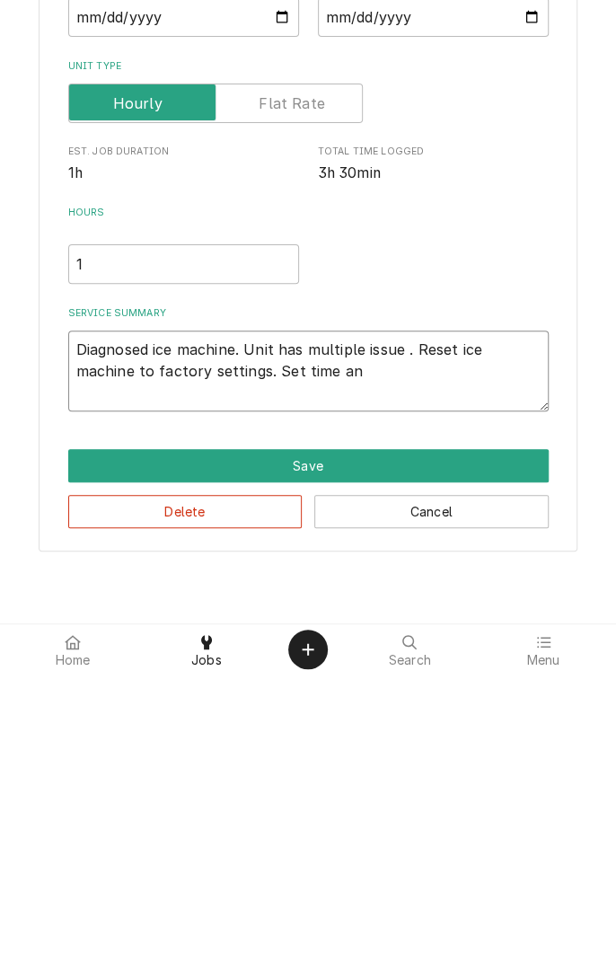
type textarea "x"
type textarea "Diagnosed ice machine. Unit has multiple issue . Reset ice machine to factory s…"
type textarea "x"
type textarea "Diagnosed ice machine. Unit has multiple issue . Reset ice machine to factory s…"
type textarea "x"
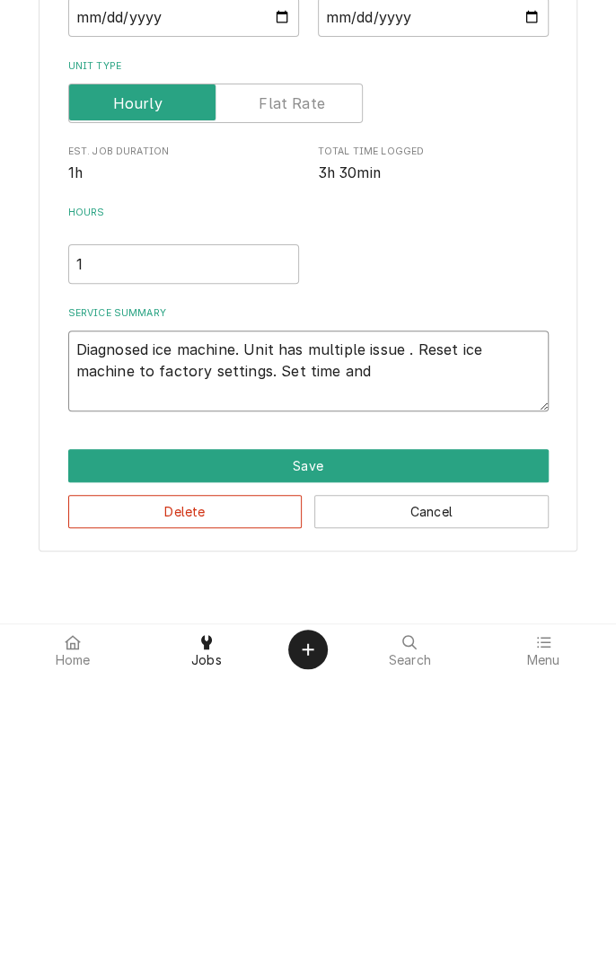
type textarea "Diagnosed ice machine. Unit has multiple issue . Reset ice machine to factory s…"
type textarea "x"
type textarea "Diagnosed ice machine. Unit has multiple issue . Reset ice machine to factory s…"
type textarea "x"
type textarea "Diagnosed ice machine. Unit has multiple issue . Reset ice machine to factory s…"
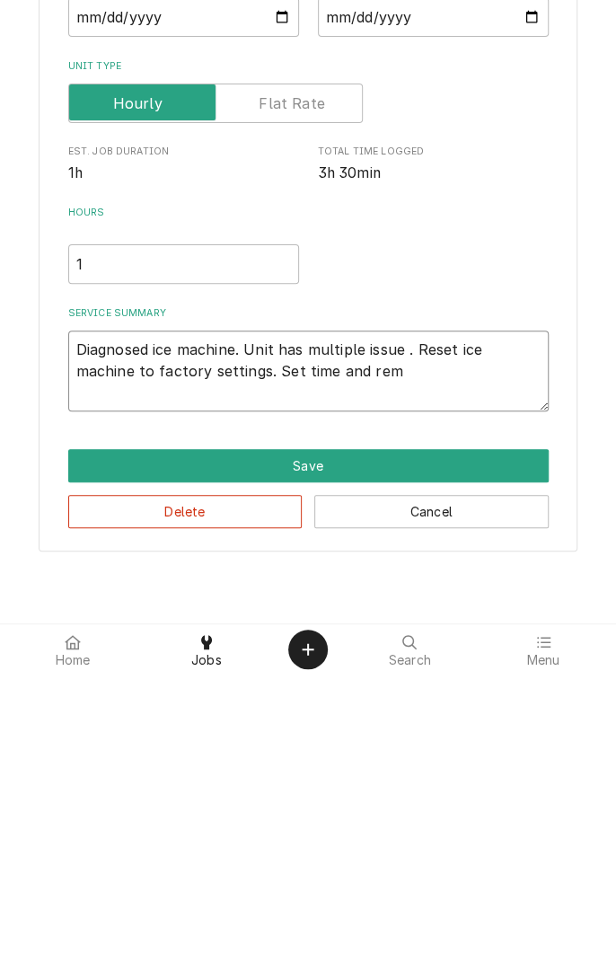
type textarea "x"
type textarea "Diagnosed ice machine. Unit has multiple issue . Reset ice machine to factory s…"
type textarea "x"
type textarea "Diagnosed ice machine. Unit has multiple issue . Reset ice machine to factory s…"
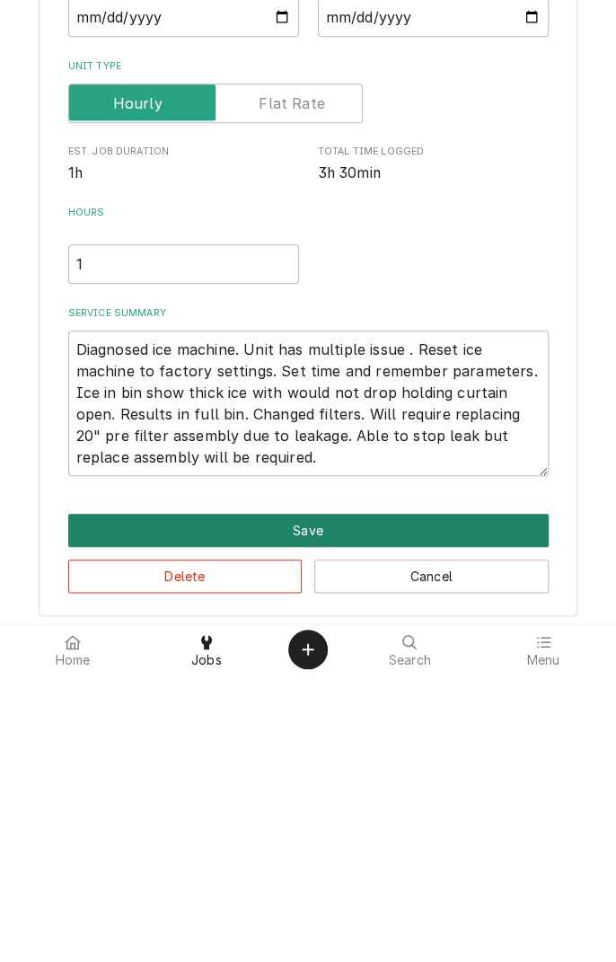
click at [436, 812] on button "Save" at bounding box center [308, 817] width 480 height 33
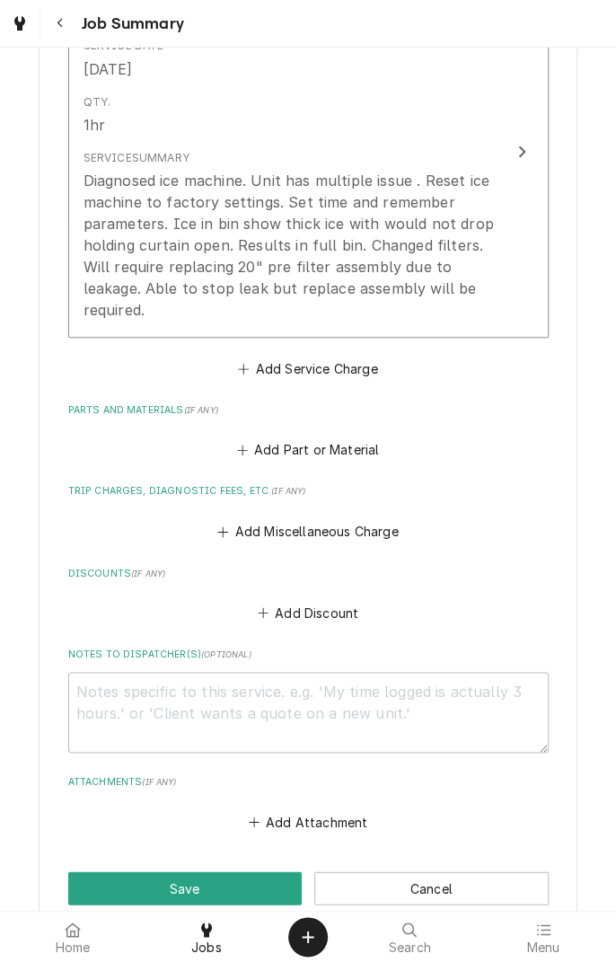
scroll to position [575, 0]
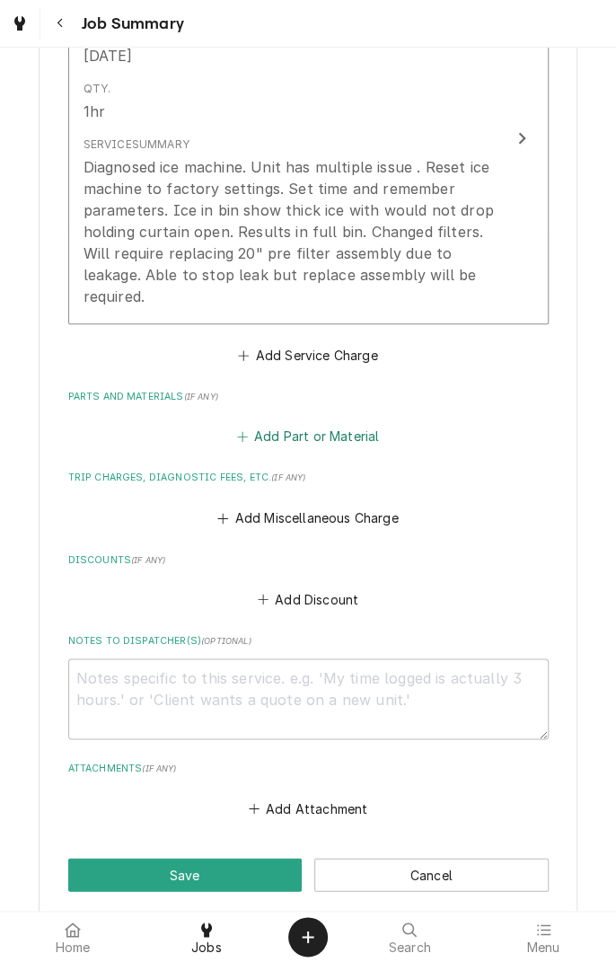
click at [331, 424] on button "Add Part or Material" at bounding box center [307, 436] width 148 height 25
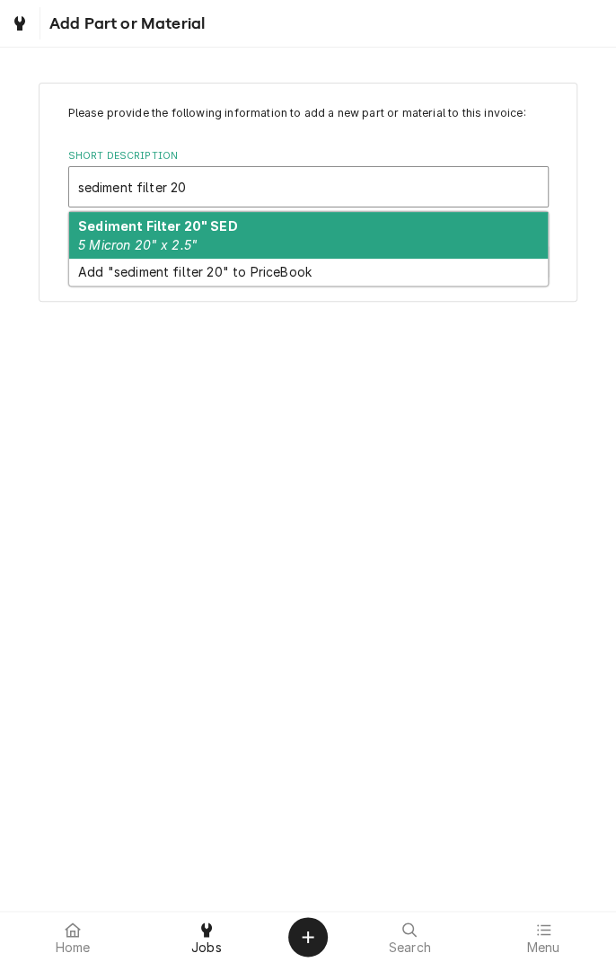
click at [295, 245] on div "Sediment Filter 20" SED 5 Micron 20" x 2.5"" at bounding box center [308, 235] width 479 height 47
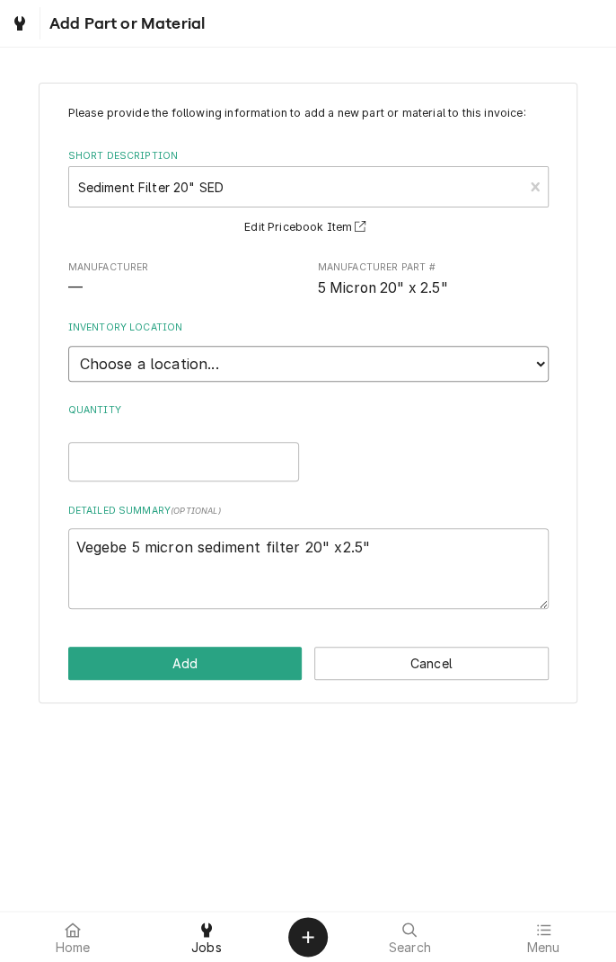
click at [400, 377] on select "Choose a location... Gino's Truck Jason's Truck Skips Service Warehouse" at bounding box center [308, 364] width 480 height 36
click at [192, 466] on input "Quantity" at bounding box center [183, 462] width 231 height 40
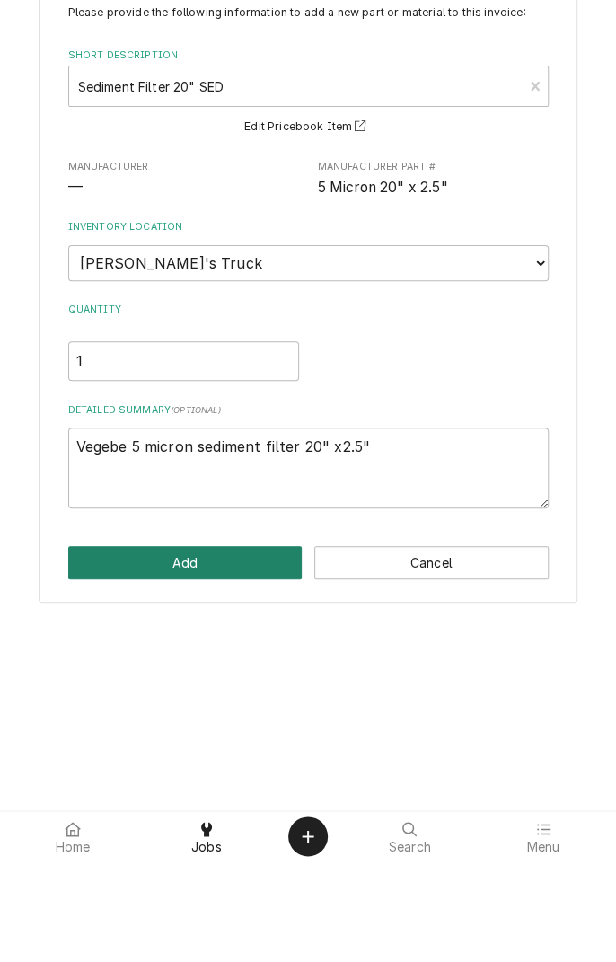
click at [183, 675] on button "Add" at bounding box center [185, 663] width 234 height 33
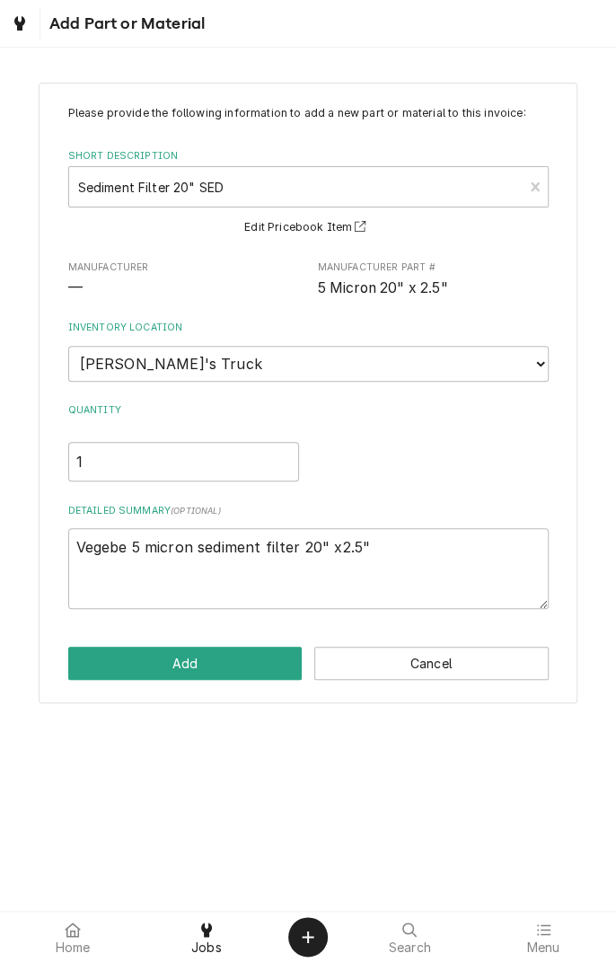
scroll to position [575, 0]
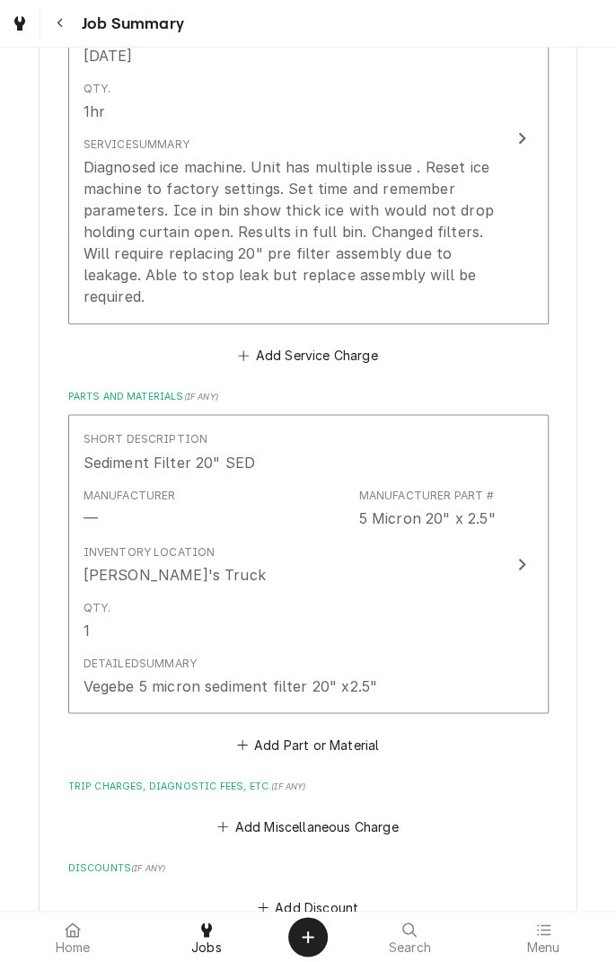
click at [330, 737] on button "Add Part or Material" at bounding box center [307, 744] width 148 height 25
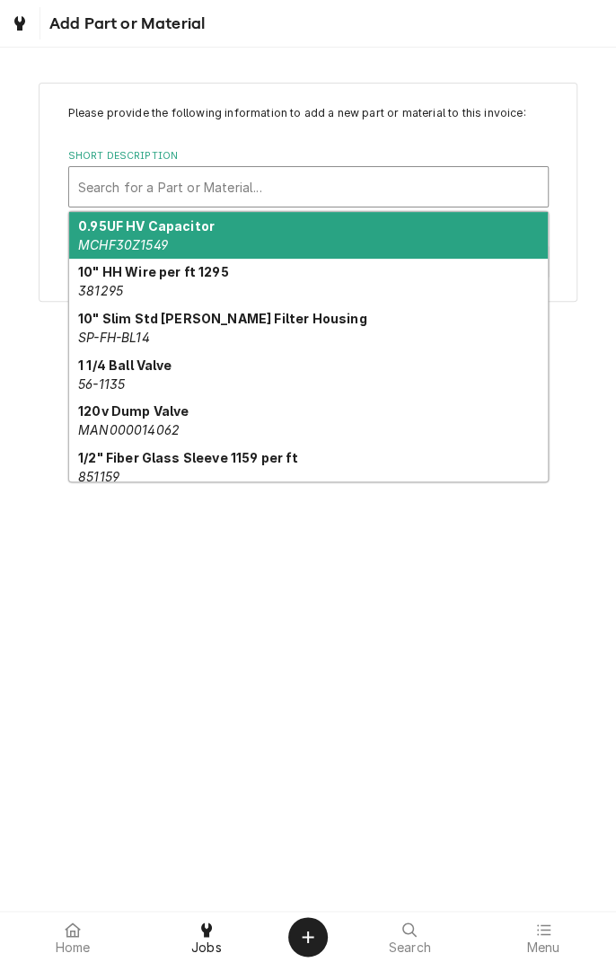
click at [487, 545] on div "Please provide the following information to add a new part or material to this …" at bounding box center [308, 479] width 616 height 863
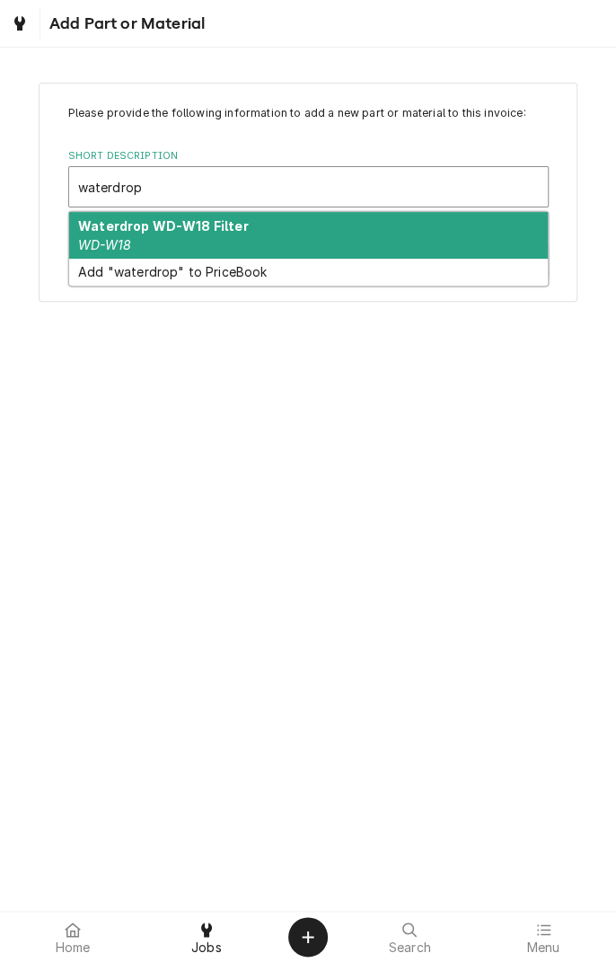
click at [298, 233] on div "Waterdrop WD-W18 Filter WD-W18" at bounding box center [308, 235] width 479 height 47
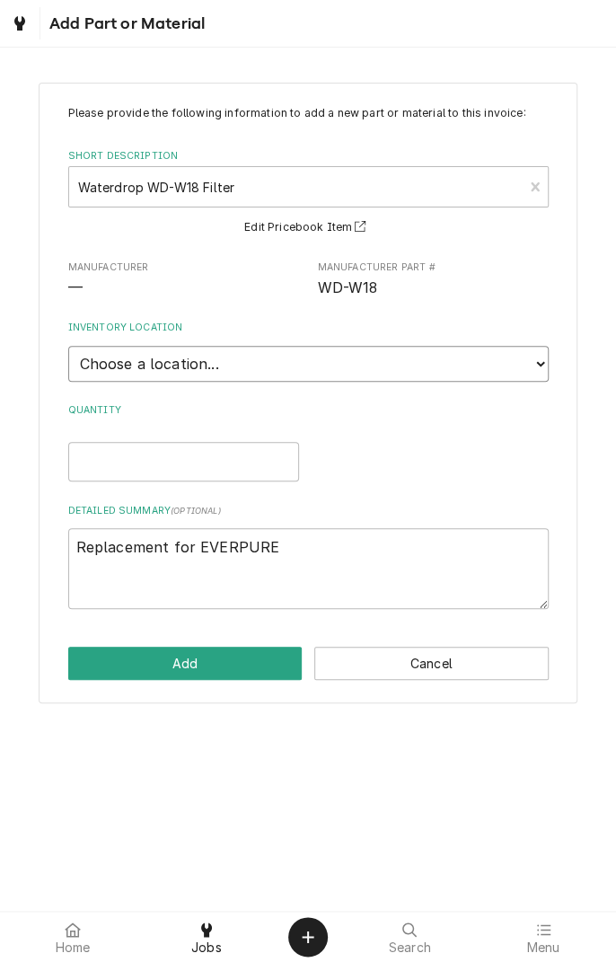
click at [528, 376] on select "Choose a location... Gino's Truck Jason's Truck Skips Service Warehouse" at bounding box center [308, 364] width 480 height 36
click at [185, 464] on input "Quantity" at bounding box center [183, 462] width 231 height 40
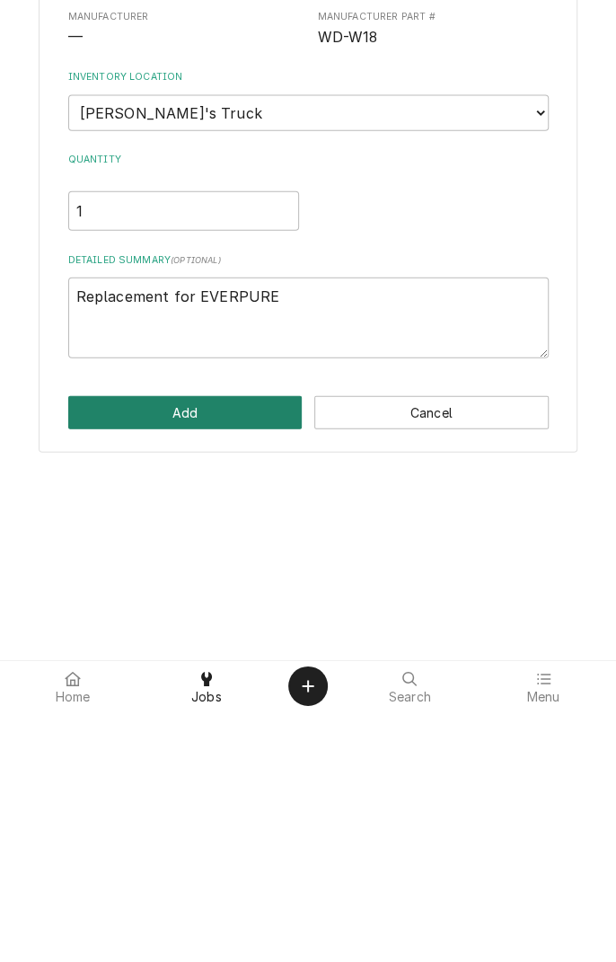
click at [187, 663] on button "Add" at bounding box center [185, 663] width 234 height 33
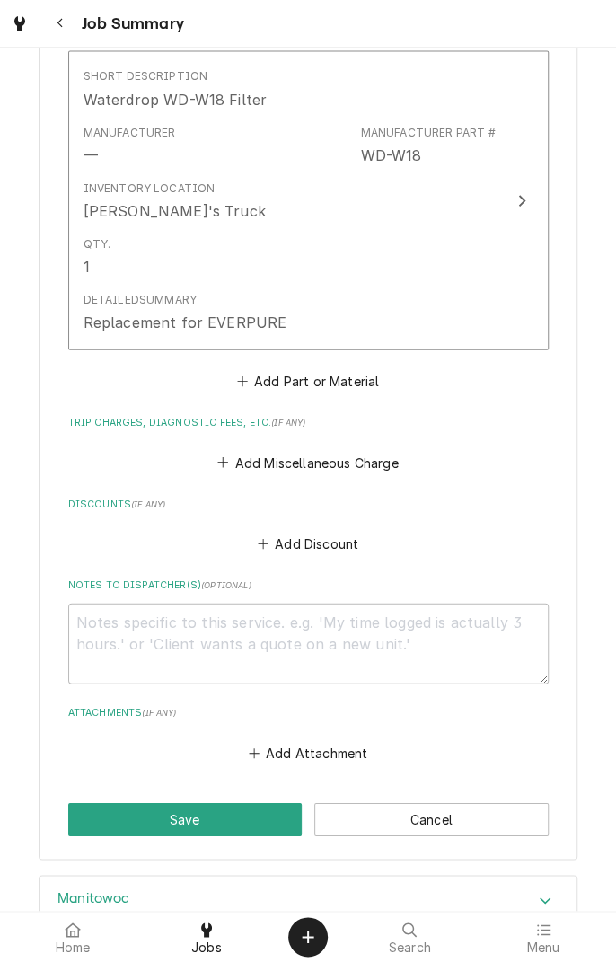
scroll to position [1361, 0]
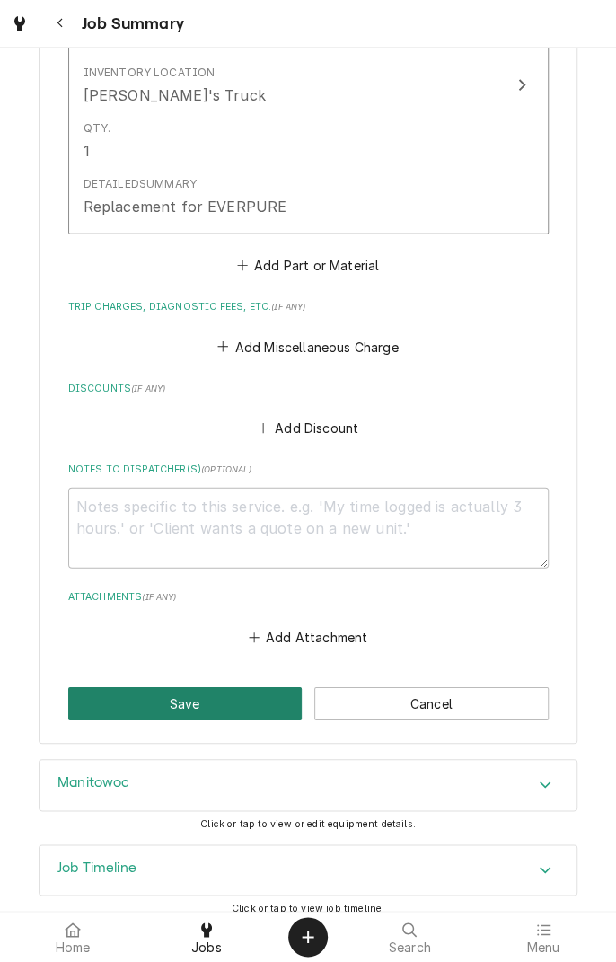
click at [197, 687] on button "Save" at bounding box center [185, 703] width 234 height 33
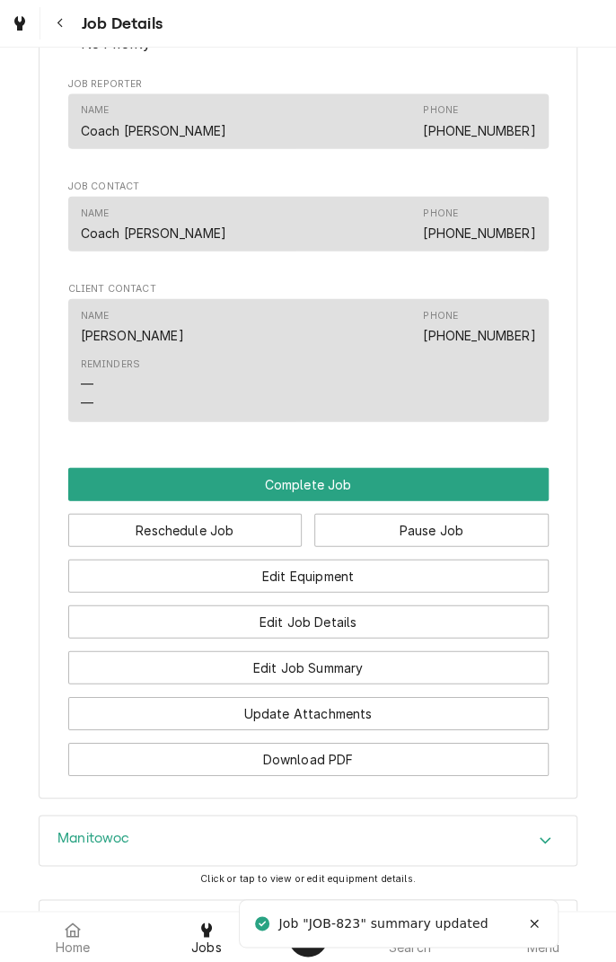
scroll to position [1252, 0]
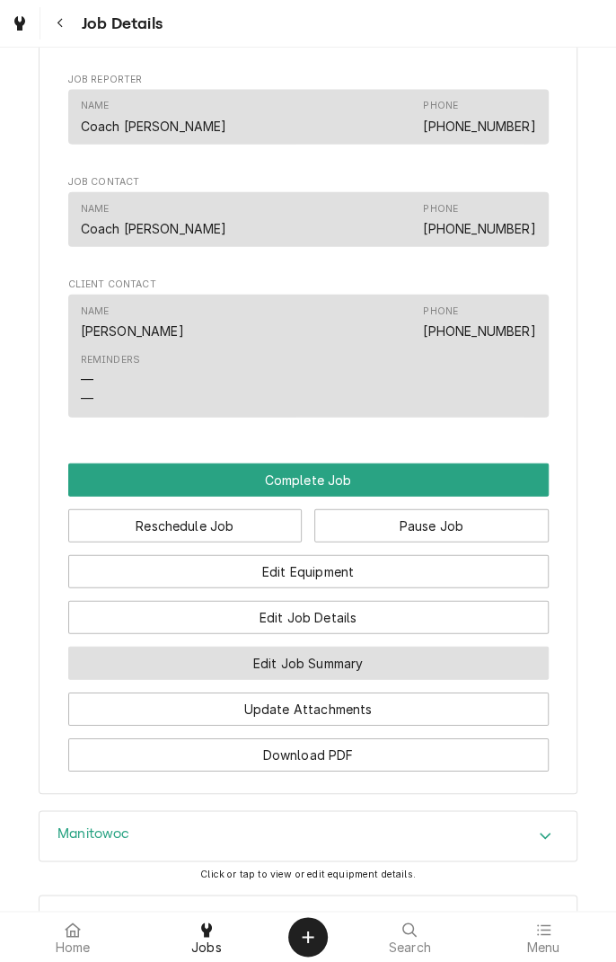
click at [364, 665] on button "Edit Job Summary" at bounding box center [308, 663] width 480 height 33
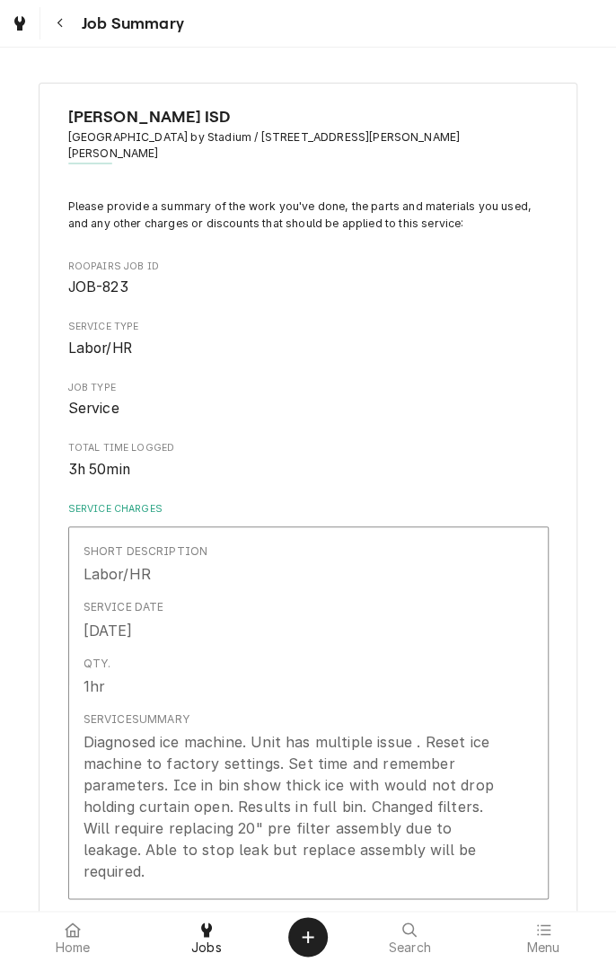
type textarea "x"
